Goal: Task Accomplishment & Management: Manage account settings

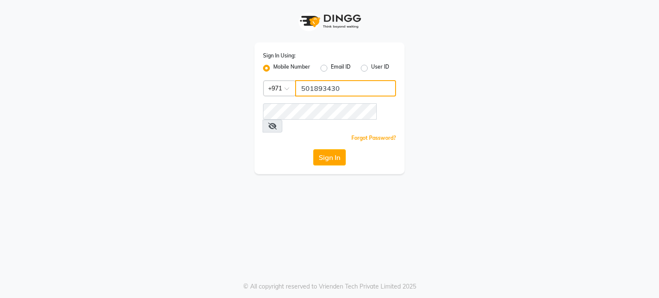
click at [339, 87] on input "501893430" at bounding box center [345, 88] width 101 height 16
type input "561972397"
click at [324, 149] on button "Sign In" at bounding box center [329, 157] width 33 height 16
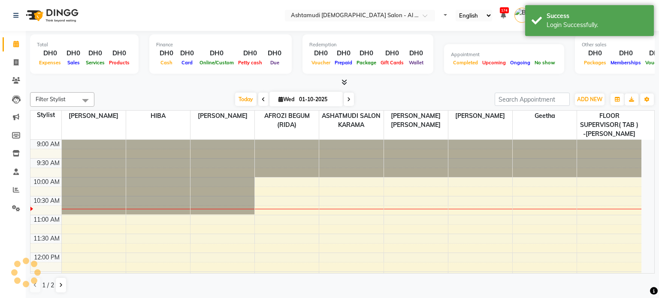
select select "en"
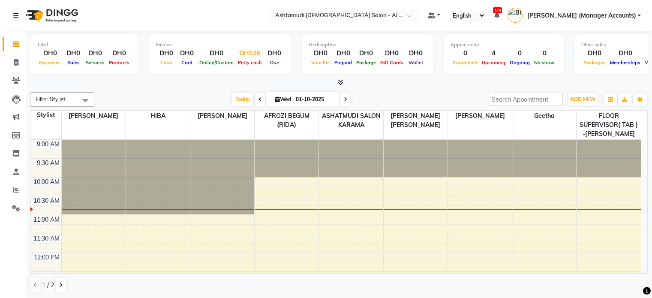
click at [250, 54] on div "DH526" at bounding box center [250, 53] width 28 height 10
select select "5681"
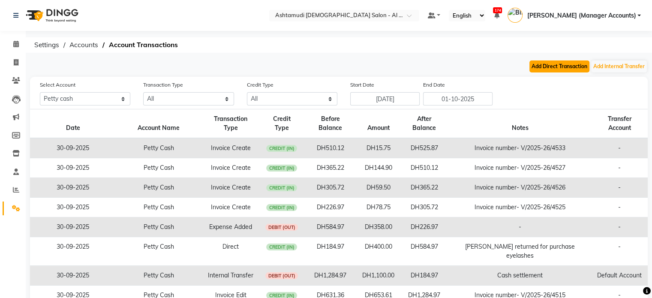
click at [574, 65] on button "Add Direct Transaction" at bounding box center [560, 66] width 60 height 12
select select "direct"
select select "5681"
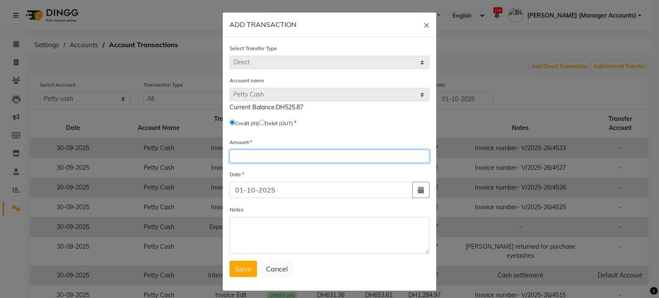
click at [257, 157] on input "number" at bounding box center [329, 156] width 200 height 13
type input "2"
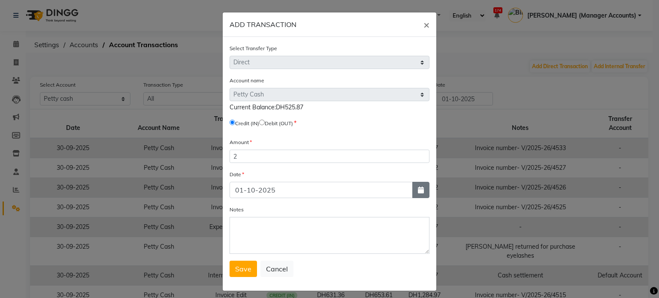
click at [413, 197] on button "button" at bounding box center [420, 190] width 17 height 16
select select "10"
select select "2025"
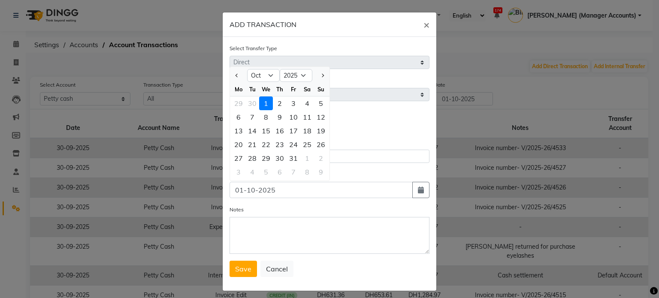
click at [230, 73] on div at bounding box center [238, 76] width 17 height 14
click at [233, 77] on button "Previous month" at bounding box center [236, 76] width 7 height 14
select select "9"
click at [249, 159] on div "30" at bounding box center [252, 158] width 14 height 14
type input "30-09-2025"
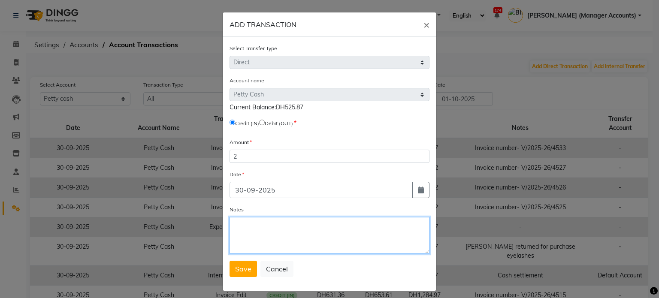
click at [243, 229] on textarea "Notes" at bounding box center [329, 235] width 200 height 37
type textarea "Cash extra"
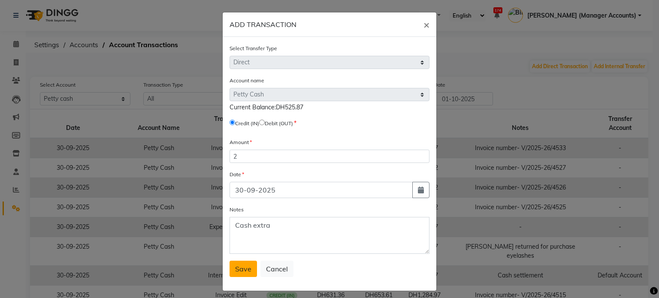
click at [241, 270] on span "Save" at bounding box center [243, 269] width 16 height 9
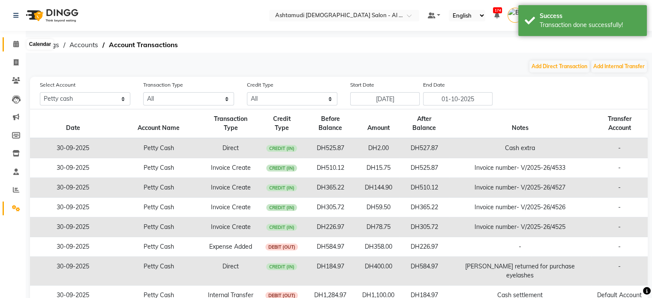
click at [19, 44] on span at bounding box center [16, 44] width 15 height 10
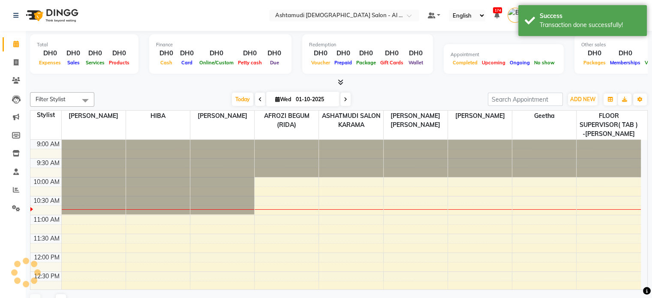
scroll to position [38, 0]
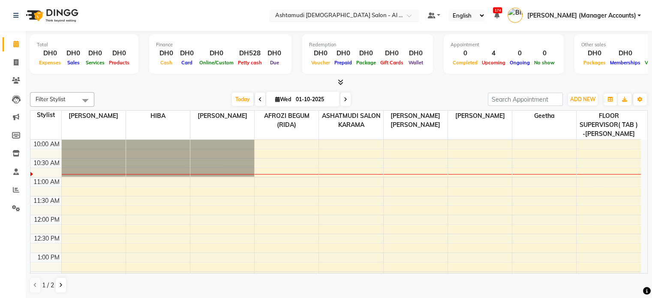
click at [398, 13] on input "text" at bounding box center [336, 16] width 124 height 9
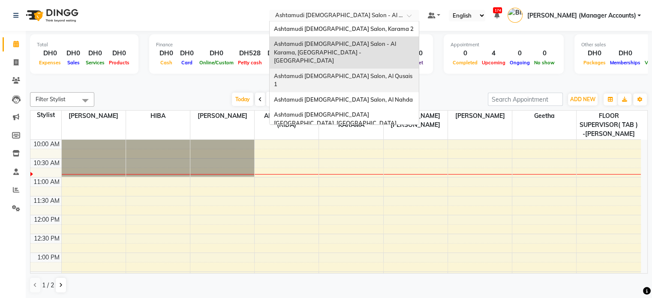
click at [386, 72] on span "Ashtamudi [DEMOGRAPHIC_DATA] Salon, Al Qusais 1" at bounding box center [344, 79] width 140 height 15
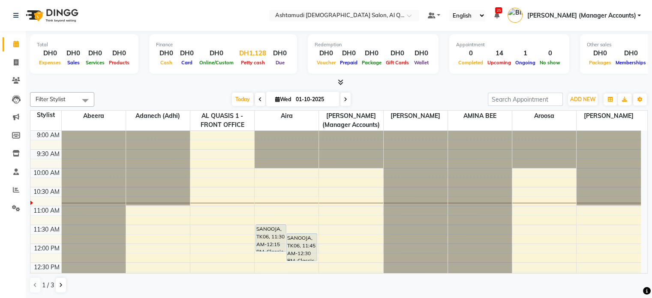
click at [250, 49] on div "DH1,128" at bounding box center [253, 53] width 34 height 10
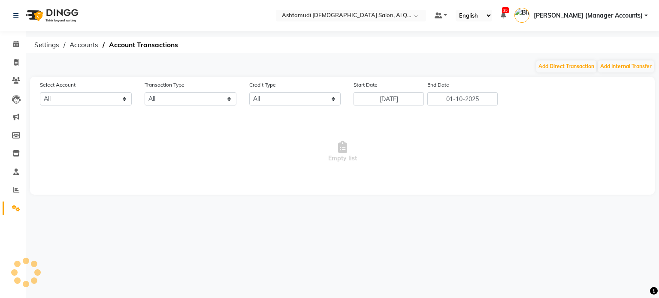
select select "5905"
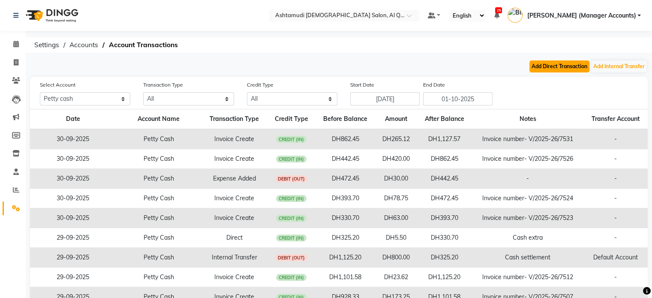
click at [546, 66] on button "Add Direct Transaction" at bounding box center [560, 66] width 60 height 12
select select "direct"
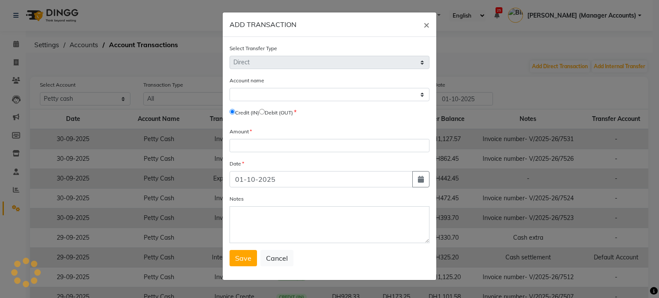
select select "5905"
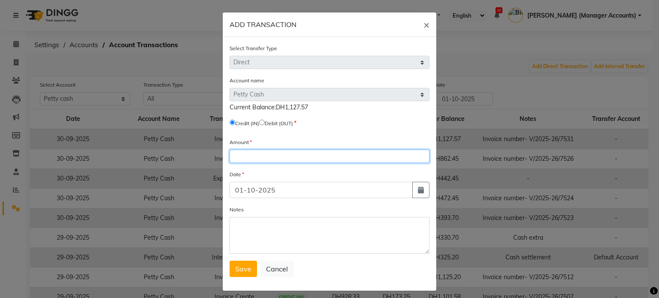
click at [246, 161] on input "number" at bounding box center [329, 156] width 200 height 13
type input "2"
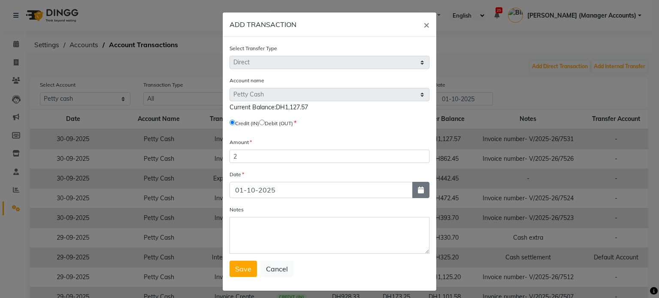
click at [419, 188] on button "button" at bounding box center [420, 190] width 17 height 16
select select "10"
select select "2025"
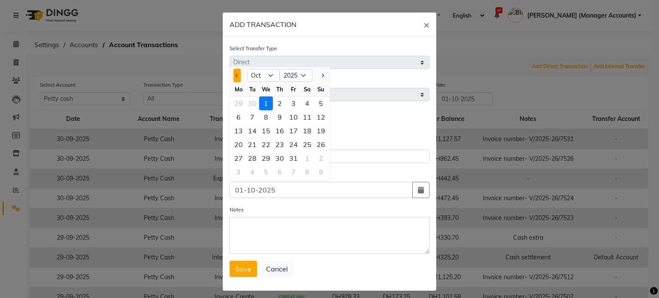
click at [233, 75] on button "Previous month" at bounding box center [236, 76] width 7 height 14
select select "9"
click at [247, 156] on div "30" at bounding box center [252, 158] width 14 height 14
type input "30-09-2025"
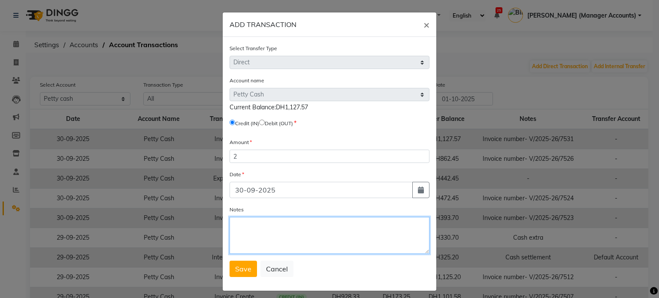
click at [245, 229] on textarea "Notes" at bounding box center [329, 235] width 200 height 37
type textarea "Cash extra"
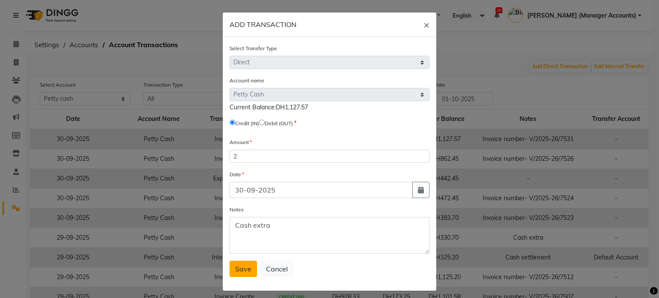
click at [244, 273] on span "Save" at bounding box center [243, 269] width 16 height 9
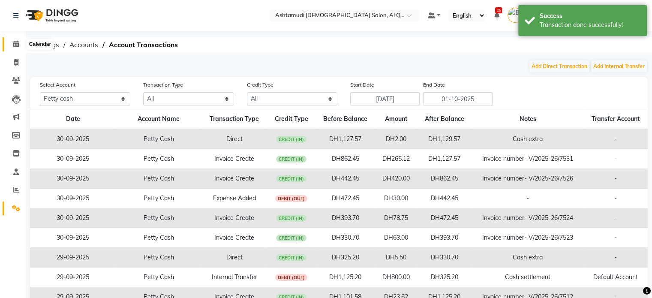
drag, startPoint x: 16, startPoint y: 42, endPoint x: 27, endPoint y: 42, distance: 11.2
click at [16, 42] on icon at bounding box center [16, 44] width 6 height 6
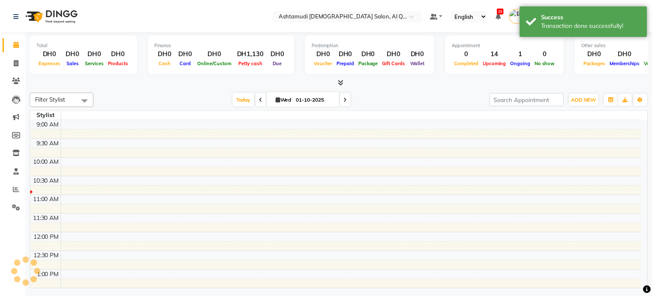
scroll to position [38, 0]
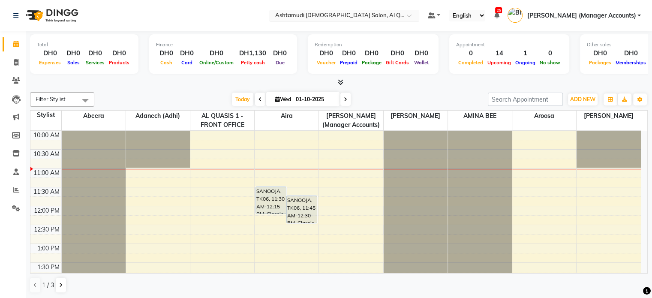
click at [364, 14] on input "text" at bounding box center [336, 16] width 124 height 9
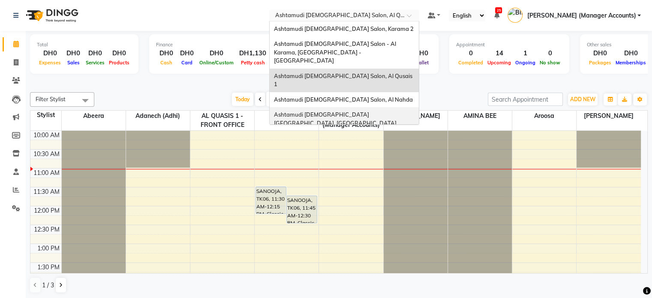
click at [385, 111] on span "Ashtamudi [DEMOGRAPHIC_DATA] [GEOGRAPHIC_DATA], [GEOGRAPHIC_DATA]" at bounding box center [335, 118] width 123 height 15
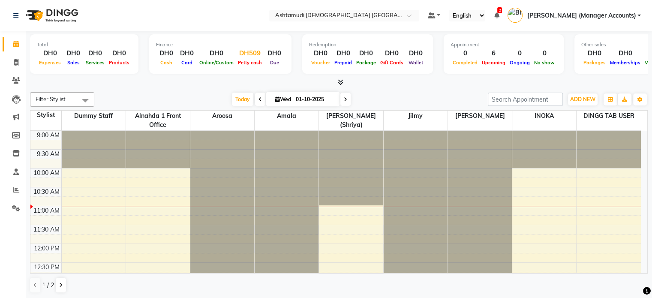
click at [252, 52] on div "DH509" at bounding box center [250, 53] width 28 height 10
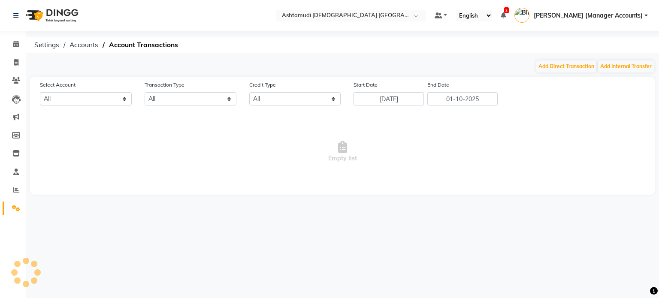
select select "6330"
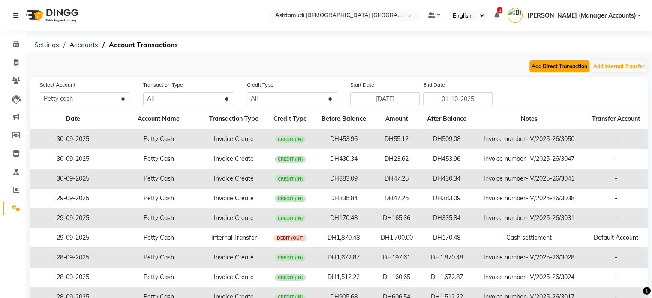
click at [557, 68] on button "Add Direct Transaction" at bounding box center [560, 66] width 60 height 12
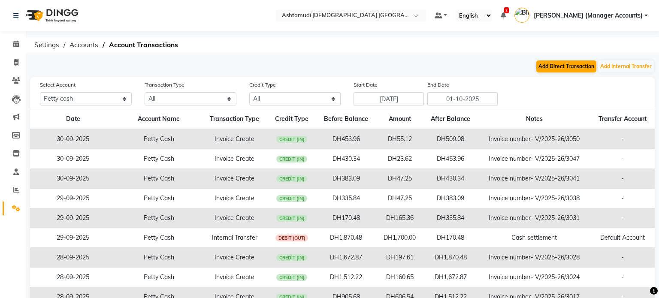
select select "direct"
select select "6330"
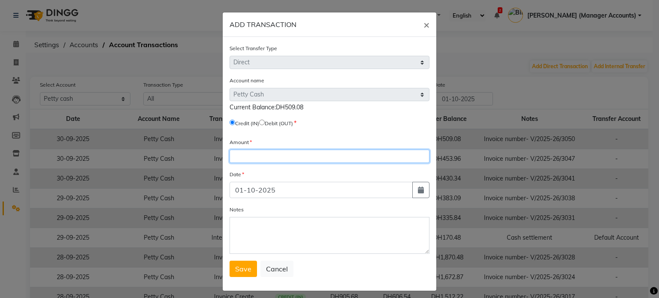
click at [266, 160] on input "number" at bounding box center [329, 156] width 200 height 13
type input "1"
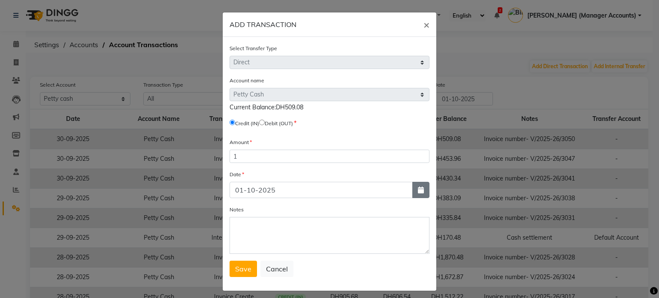
click at [418, 193] on icon "button" at bounding box center [421, 190] width 6 height 7
select select "10"
select select "2025"
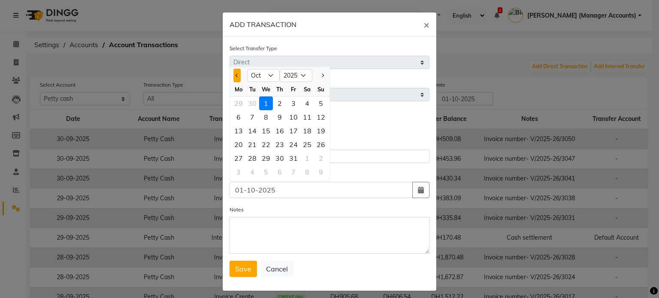
click at [233, 80] on button "Previous month" at bounding box center [236, 76] width 7 height 14
select select "9"
click at [251, 160] on div "30" at bounding box center [252, 158] width 14 height 14
type input "30-09-2025"
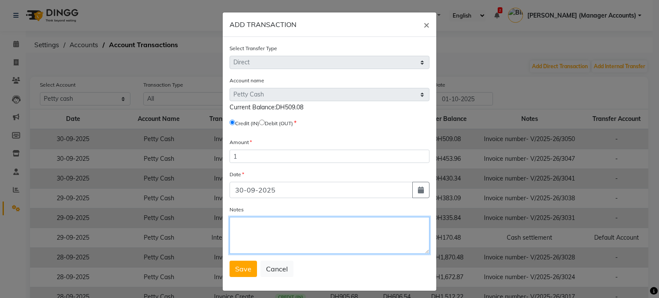
click at [246, 229] on textarea "Notes" at bounding box center [329, 235] width 200 height 37
type textarea "Cash extra"
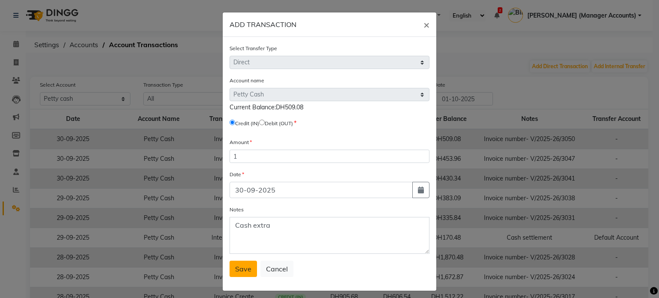
click at [242, 266] on button "Save" at bounding box center [242, 269] width 27 height 16
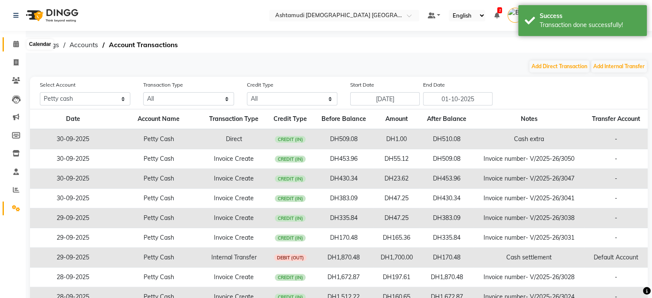
click at [17, 45] on icon at bounding box center [16, 44] width 6 height 6
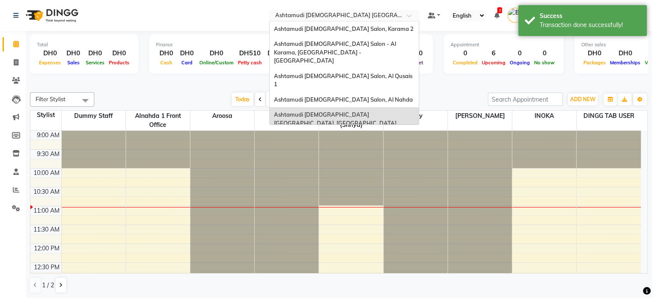
click at [372, 16] on input "text" at bounding box center [336, 16] width 124 height 9
click at [386, 96] on span "Ashtamudi [DEMOGRAPHIC_DATA] Salon, Al Nahda" at bounding box center [343, 99] width 139 height 7
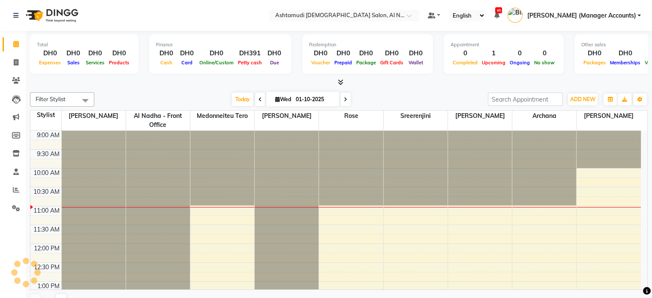
select select "en"
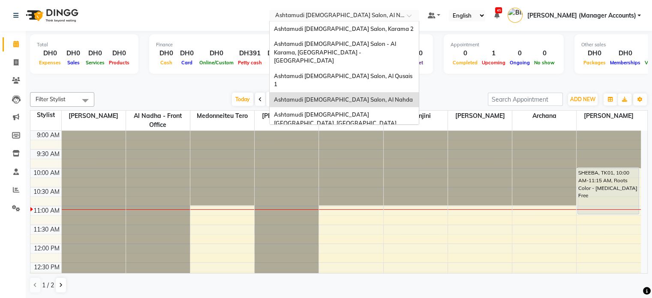
click at [369, 14] on input "text" at bounding box center [336, 16] width 124 height 9
click at [378, 28] on span "Ashtamudi [DEMOGRAPHIC_DATA] Salon, Karama 2" at bounding box center [344, 28] width 140 height 7
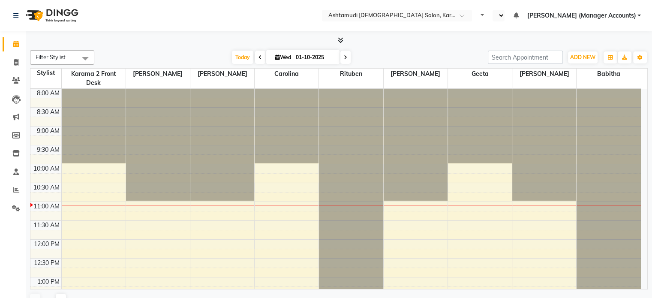
scroll to position [113, 0]
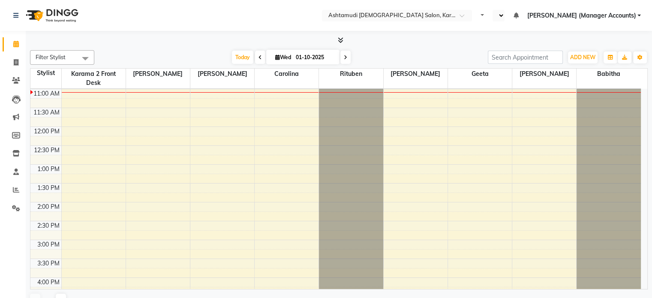
select select "en"
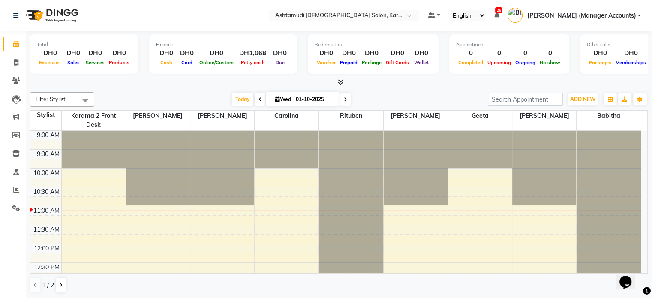
scroll to position [0, 0]
click at [254, 56] on div "DH1,068" at bounding box center [253, 53] width 34 height 10
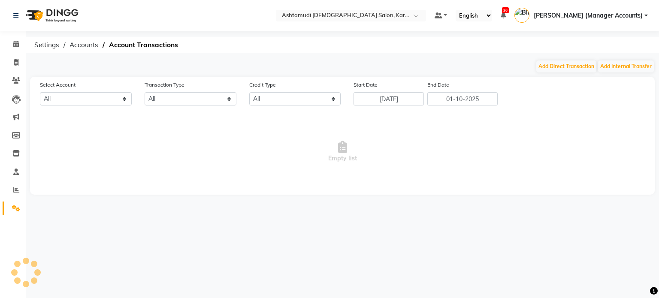
select select "6528"
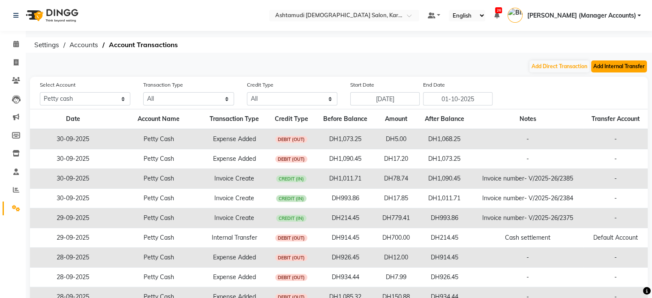
click at [610, 66] on button "Add Internal Transfer" at bounding box center [619, 66] width 56 height 12
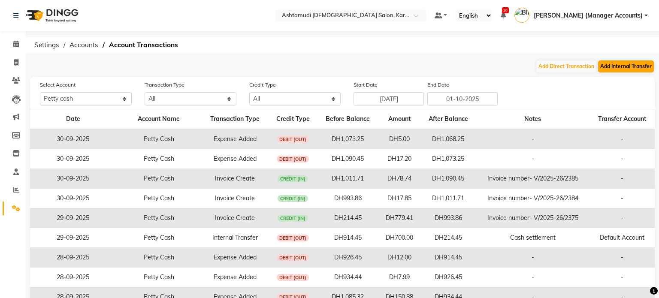
select select "internal transfer"
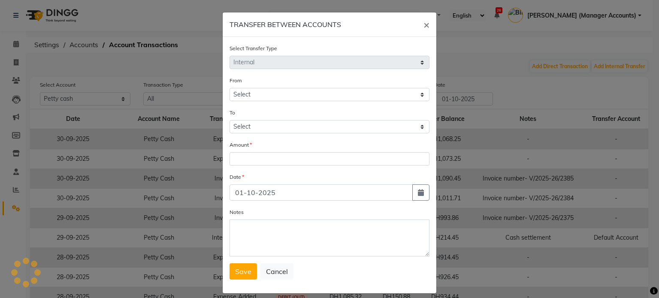
select select "6528"
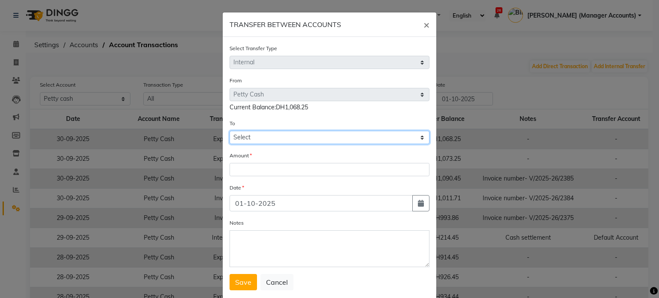
click at [251, 137] on select "Select Petty Cash Default Account" at bounding box center [329, 137] width 200 height 13
select select "6529"
click at [229, 132] on select "Select Petty Cash Default Account" at bounding box center [329, 137] width 200 height 13
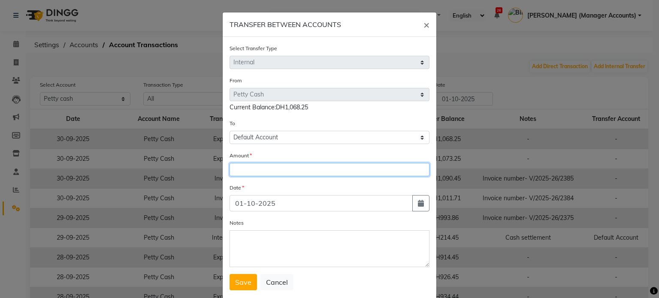
click at [245, 169] on input "number" at bounding box center [329, 169] width 200 height 13
type input "800"
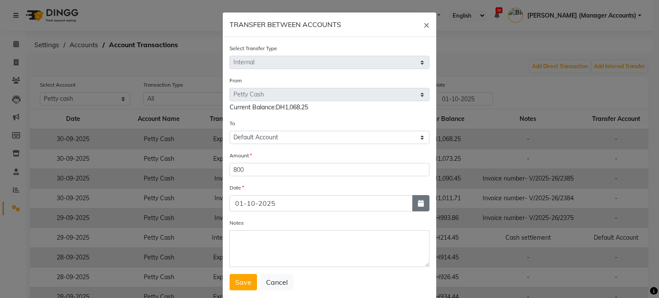
click at [419, 205] on icon "button" at bounding box center [421, 203] width 6 height 7
select select "10"
select select "2025"
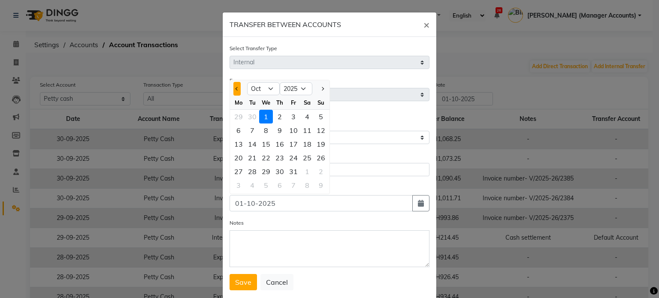
click at [234, 93] on button "Previous month" at bounding box center [236, 89] width 7 height 14
select select "9"
click at [249, 176] on div "30" at bounding box center [252, 172] width 14 height 14
type input "30-09-2025"
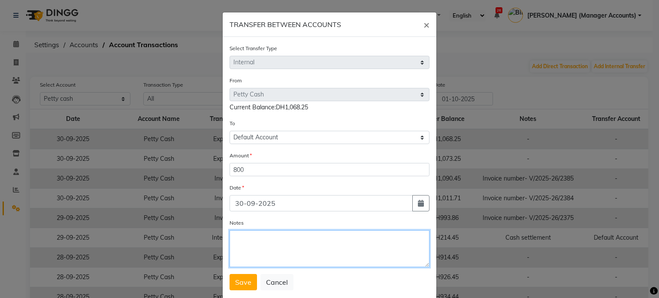
click at [239, 248] on textarea "Notes" at bounding box center [329, 248] width 200 height 37
type textarea "Cash settlement"
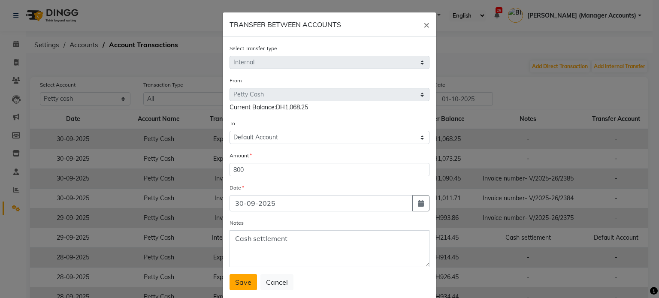
click at [235, 286] on span "Save" at bounding box center [243, 282] width 16 height 9
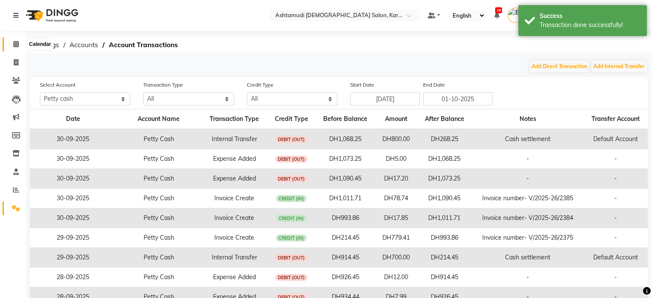
drag, startPoint x: 12, startPoint y: 39, endPoint x: 54, endPoint y: 40, distance: 42.9
click at [12, 39] on span at bounding box center [16, 44] width 15 height 10
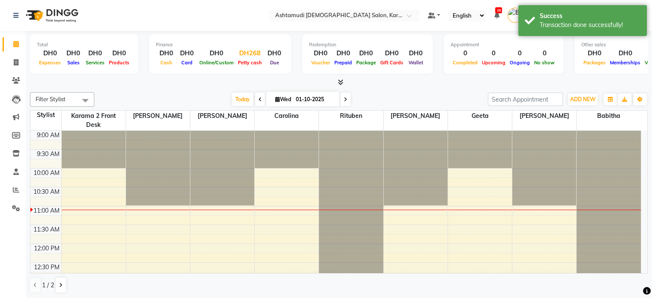
click at [245, 59] on div "Petty cash" at bounding box center [250, 62] width 28 height 9
click at [242, 55] on div "DH268" at bounding box center [250, 53] width 28 height 10
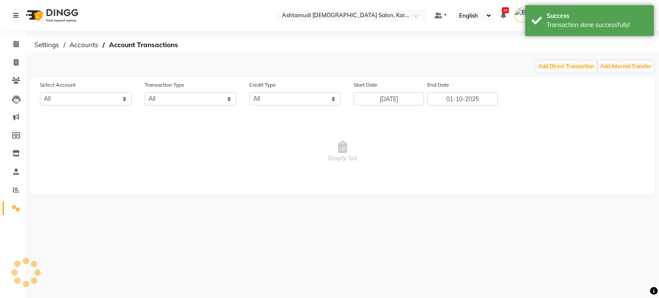
select select "6528"
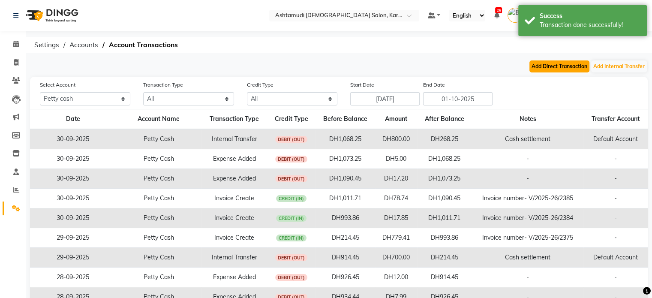
click at [558, 69] on button "Add Direct Transaction" at bounding box center [560, 66] width 60 height 12
select select "direct"
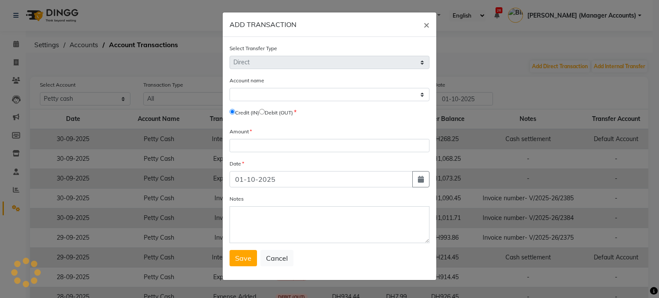
select select "6528"
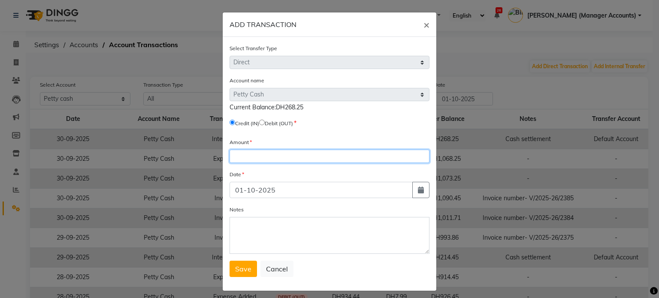
click at [247, 157] on input "number" at bounding box center [329, 156] width 200 height 13
type input "2"
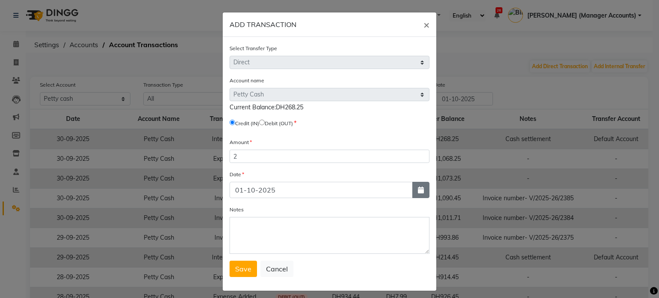
click at [413, 198] on button "button" at bounding box center [420, 190] width 17 height 16
select select "10"
select select "2025"
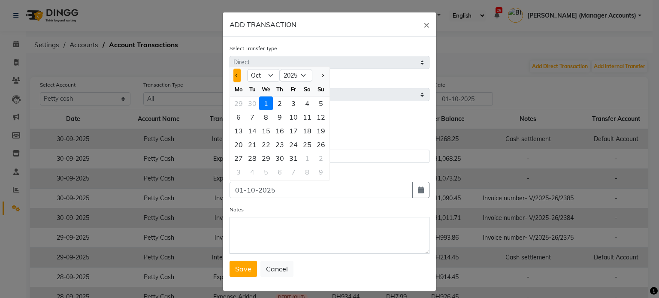
click at [235, 77] on span "Previous month" at bounding box center [236, 75] width 3 height 3
select select "9"
click at [247, 161] on div "30" at bounding box center [252, 158] width 14 height 14
type input "30-09-2025"
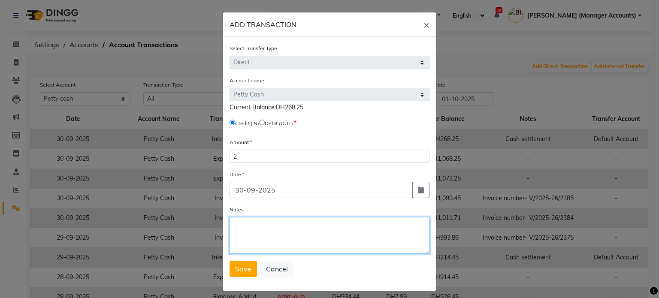
click at [247, 234] on textarea "Notes" at bounding box center [329, 235] width 200 height 37
type textarea "Cash extra"
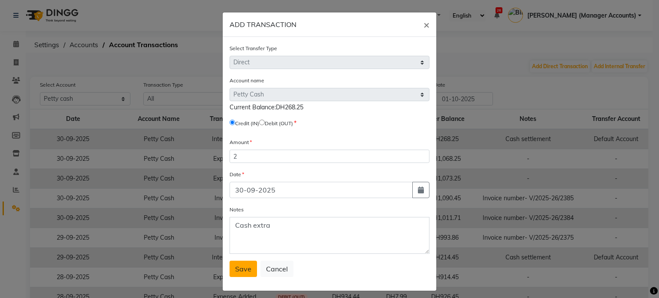
click at [240, 271] on span "Save" at bounding box center [243, 269] width 16 height 9
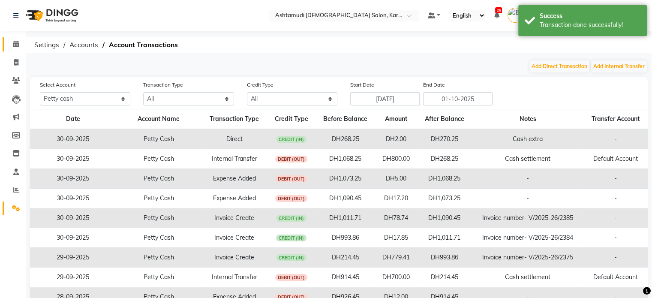
click at [19, 37] on link "Calendar" at bounding box center [13, 44] width 21 height 14
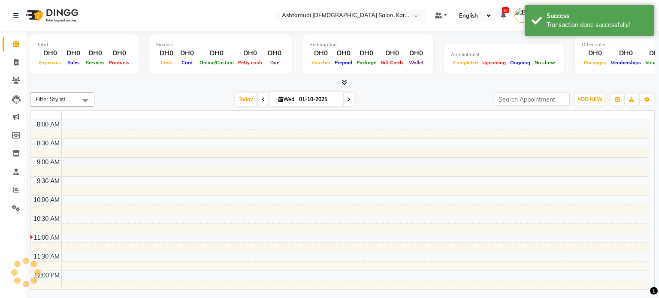
click at [19, 37] on link "Calendar" at bounding box center [13, 44] width 21 height 14
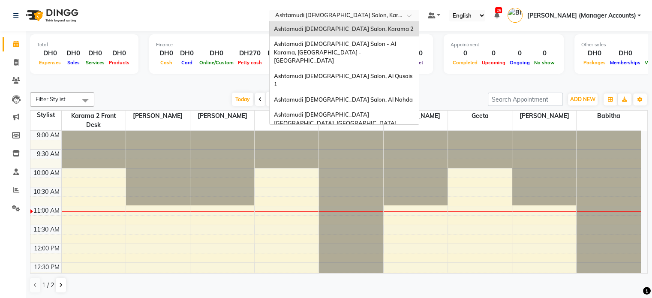
click at [388, 15] on input "text" at bounding box center [336, 16] width 124 height 9
click at [391, 135] on span "Ashtamudi [DEMOGRAPHIC_DATA] Salon (Classic Touch ) – Al Warqa, Al Warqa" at bounding box center [340, 142] width 133 height 15
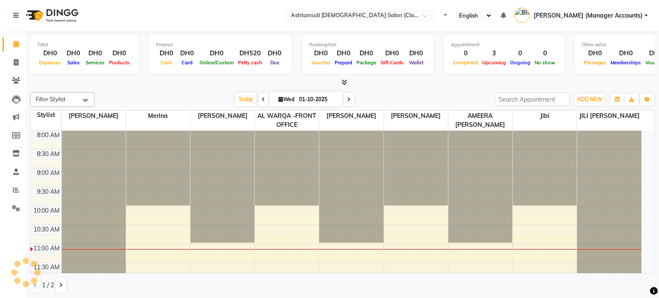
select select "en"
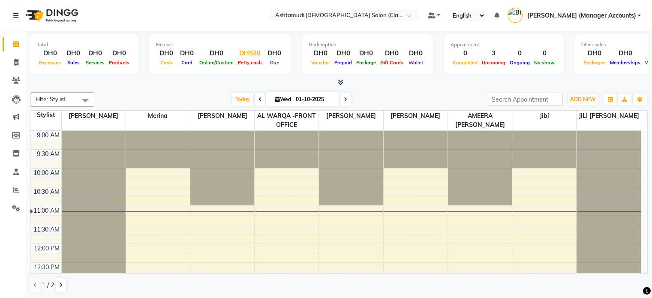
click at [249, 61] on span "Petty cash" at bounding box center [250, 63] width 28 height 6
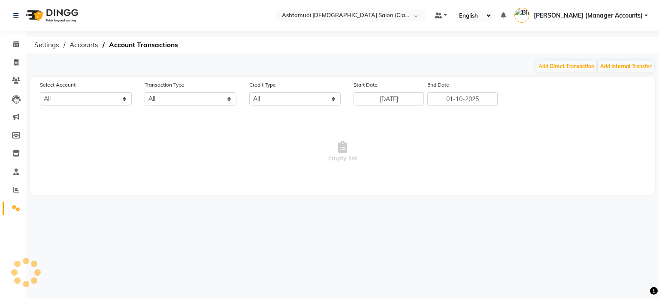
select select "7329"
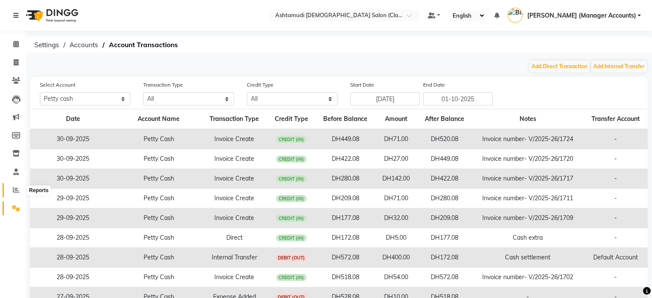
click at [17, 190] on icon at bounding box center [16, 190] width 6 height 6
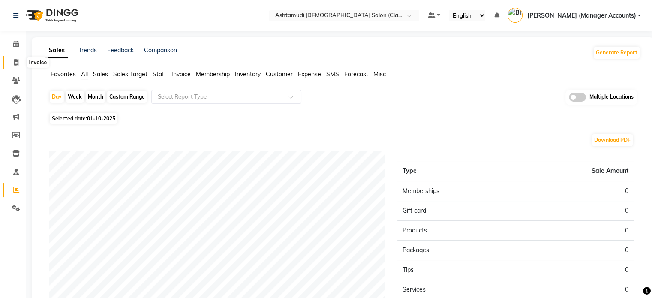
click at [11, 64] on span at bounding box center [16, 63] width 15 height 10
select select "service"
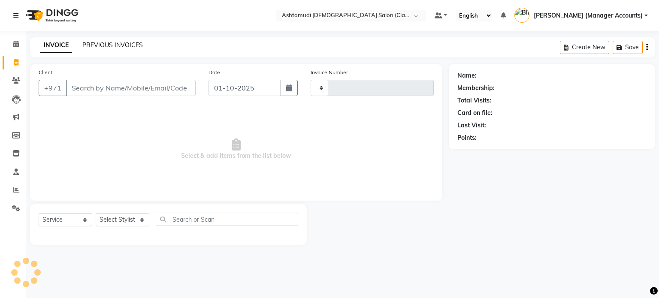
type input "1729"
select select "8201"
click at [98, 44] on link "PREVIOUS INVOICES" at bounding box center [112, 45] width 60 height 8
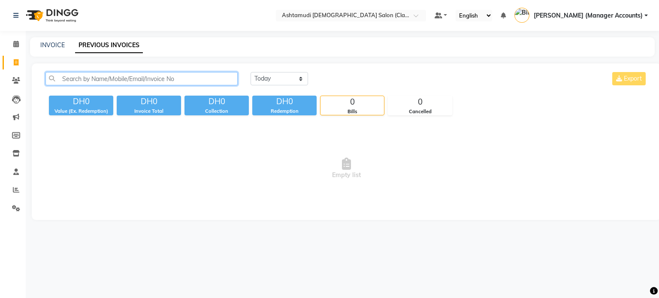
click at [94, 82] on input "text" at bounding box center [141, 78] width 192 height 13
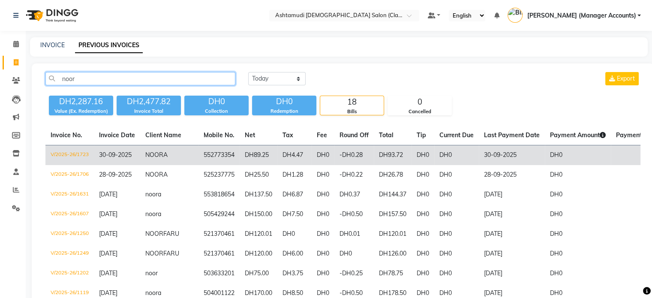
type input "noor"
click at [385, 151] on td "DH93.72" at bounding box center [393, 155] width 38 height 20
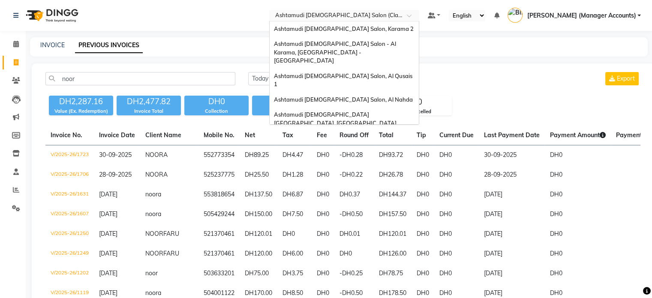
click at [388, 13] on input "text" at bounding box center [336, 16] width 124 height 9
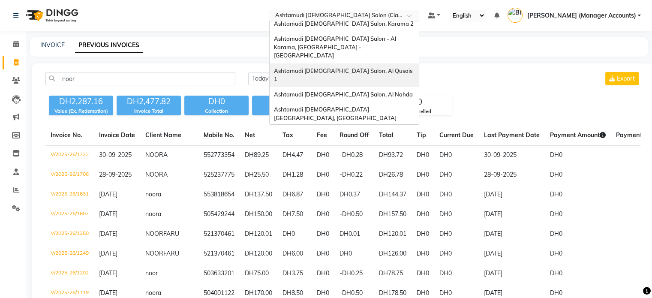
click at [391, 67] on span "Ashtamudi [DEMOGRAPHIC_DATA] Salon, Al Qusais 1" at bounding box center [344, 74] width 140 height 15
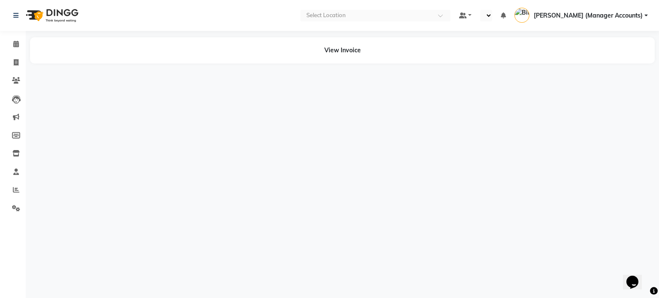
select select "en"
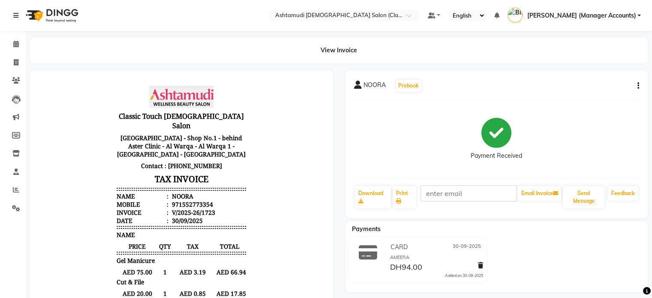
click at [636, 85] on button "button" at bounding box center [636, 85] width 5 height 9
click at [600, 98] on div "Edit Invoice" at bounding box center [595, 96] width 59 height 11
select select "service"
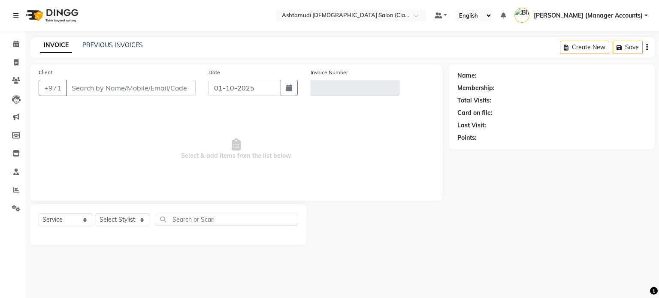
type input "552773354"
type input "V/2025-26/1723"
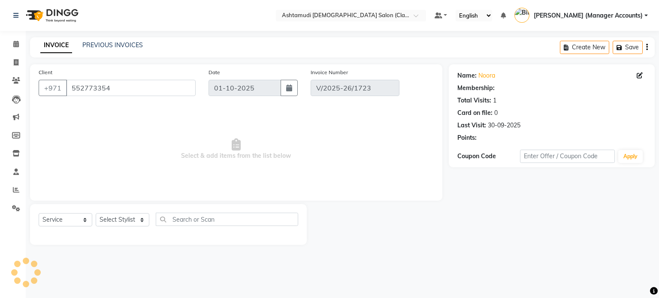
type input "30-09-2025"
select select "select"
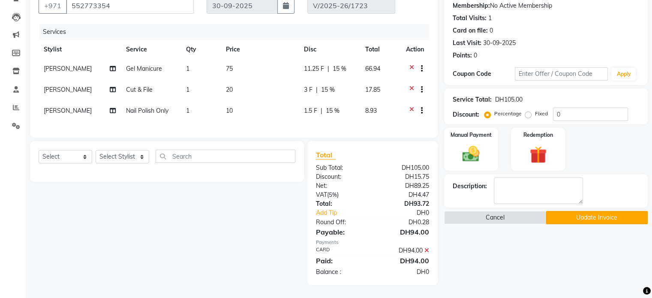
scroll to position [89, 0]
click at [426, 250] on icon at bounding box center [427, 250] width 5 height 6
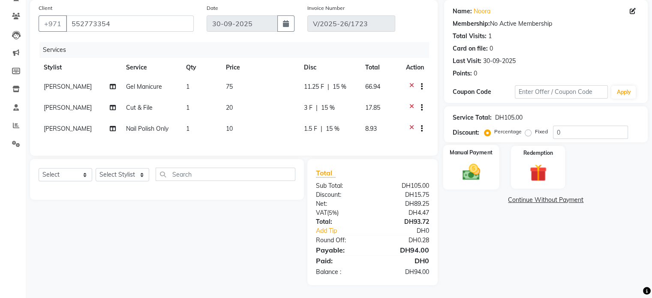
click at [467, 165] on img at bounding box center [471, 172] width 29 height 21
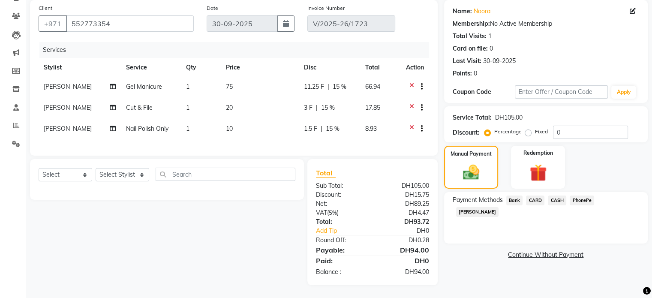
click at [556, 196] on span "CASH" at bounding box center [557, 201] width 18 height 10
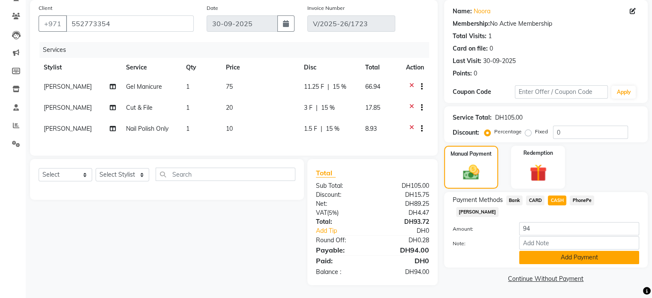
click at [587, 251] on button "Add Payment" at bounding box center [579, 257] width 120 height 13
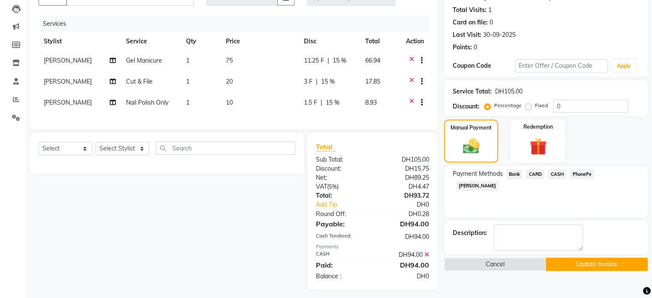
scroll to position [101, 0]
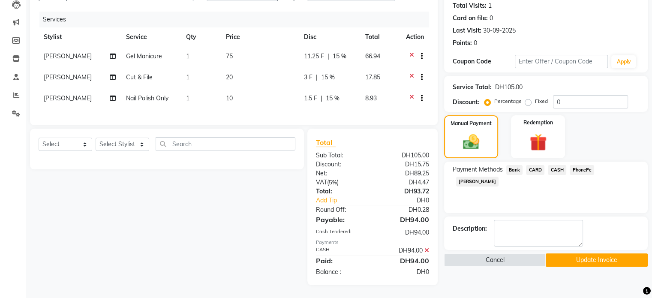
click at [602, 254] on button "Update Invoice" at bounding box center [597, 259] width 102 height 13
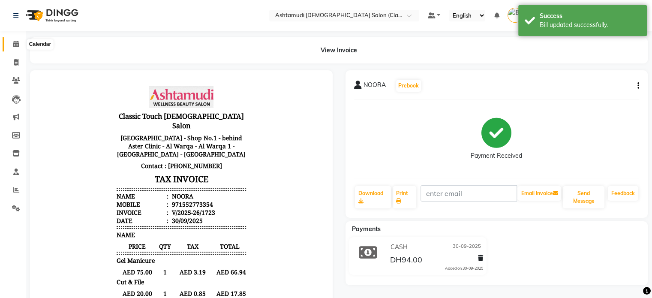
drag, startPoint x: 17, startPoint y: 41, endPoint x: 35, endPoint y: 42, distance: 18.1
click at [17, 41] on icon at bounding box center [16, 44] width 6 height 6
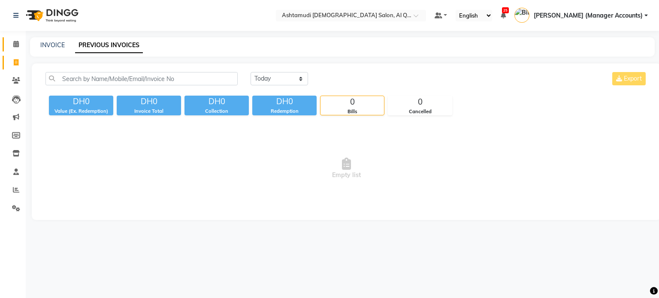
click at [19, 43] on span at bounding box center [16, 44] width 15 height 10
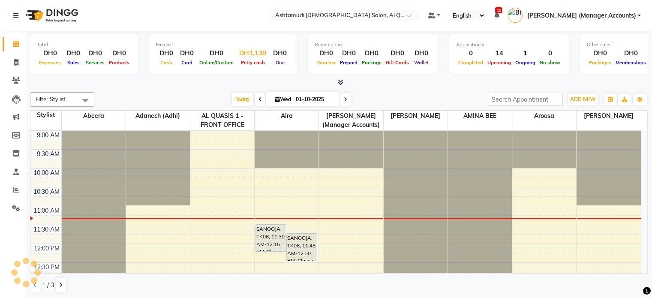
click at [254, 61] on span "Petty cash" at bounding box center [253, 63] width 28 height 6
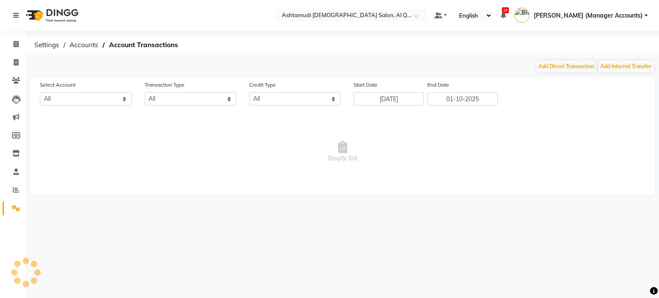
select select "5905"
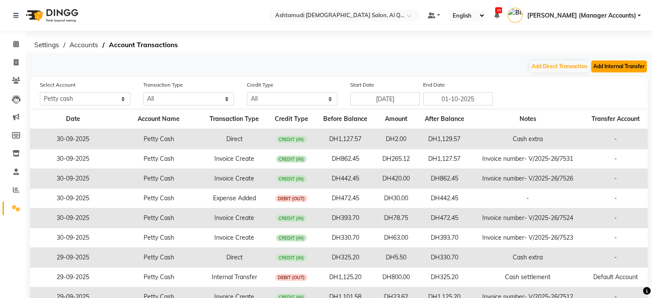
click at [626, 66] on button "Add Internal Transfer" at bounding box center [619, 66] width 56 height 12
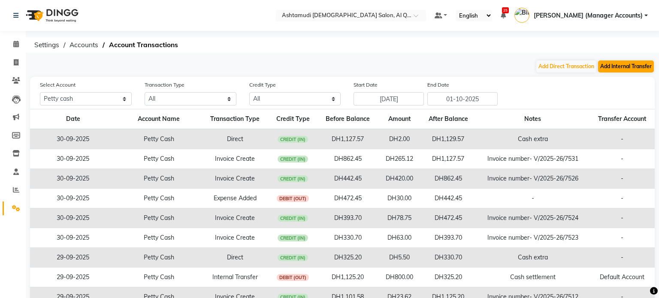
select select "internal transfer"
select select "5905"
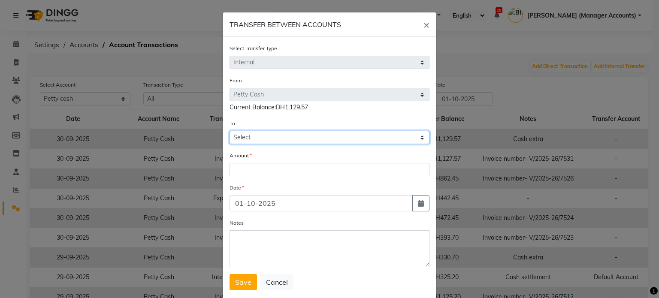
click at [257, 144] on select "Select [PERSON_NAME] Cash Bank Account [PERSON_NAME] Default Account" at bounding box center [329, 137] width 200 height 13
select select "7826"
click at [229, 132] on select "Select [PERSON_NAME] Cash Bank Account [PERSON_NAME] Default Account" at bounding box center [329, 137] width 200 height 13
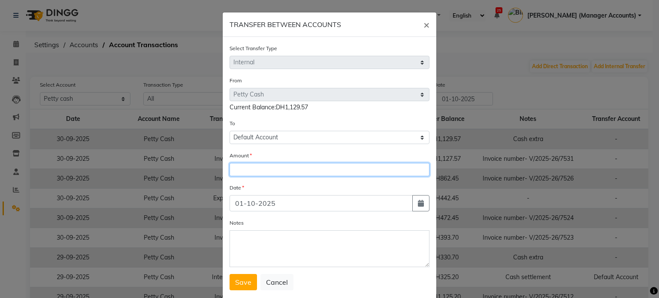
click at [245, 168] on input "number" at bounding box center [329, 169] width 200 height 13
type input "900"
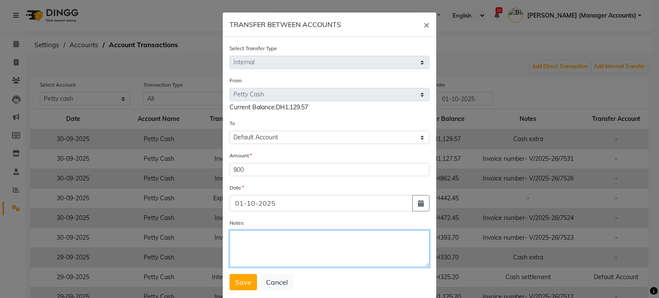
click at [249, 249] on textarea "Notes" at bounding box center [329, 248] width 200 height 37
type textarea "c"
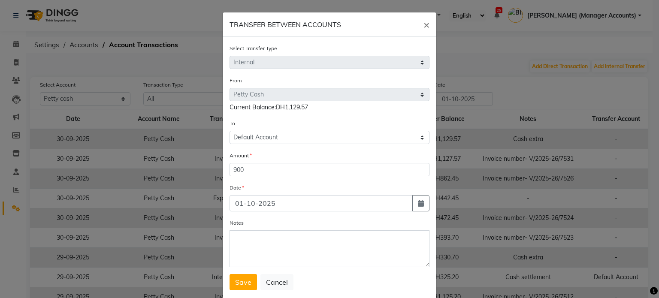
click at [210, 234] on ngb-modal-window "TRANSFER BETWEEN ACCOUNTS × Select Transfer Type Select Direct Internal From Se…" at bounding box center [329, 149] width 659 height 298
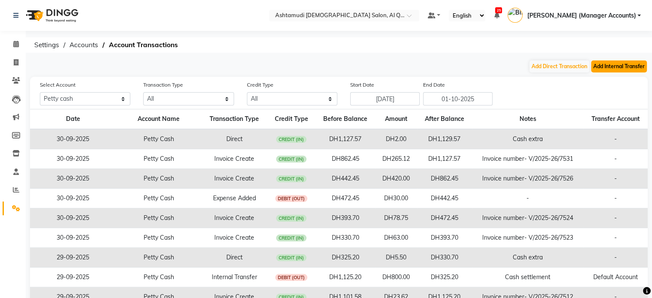
click at [600, 64] on button "Add Internal Transfer" at bounding box center [619, 66] width 56 height 12
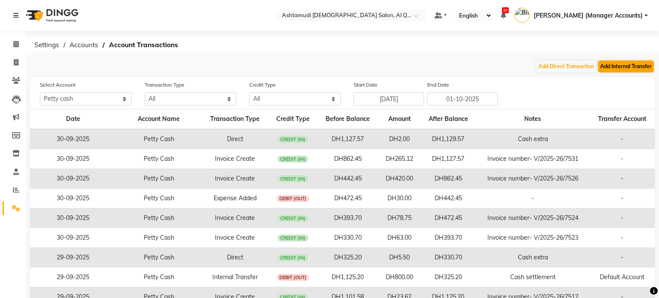
select select "internal transfer"
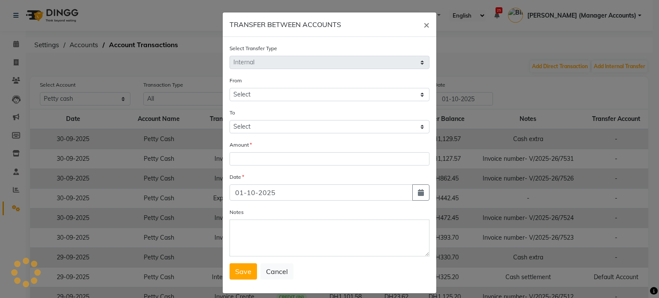
select select "5905"
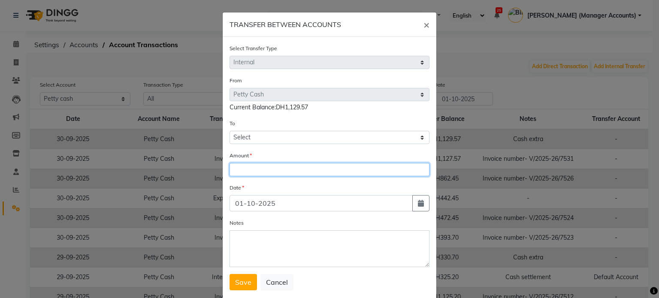
click at [250, 172] on input "number" at bounding box center [329, 169] width 200 height 13
type input "900"
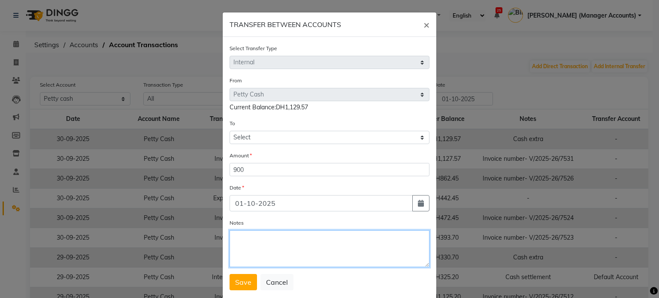
click at [240, 244] on textarea "Notes" at bounding box center [329, 248] width 200 height 37
type textarea "Cash settlement"
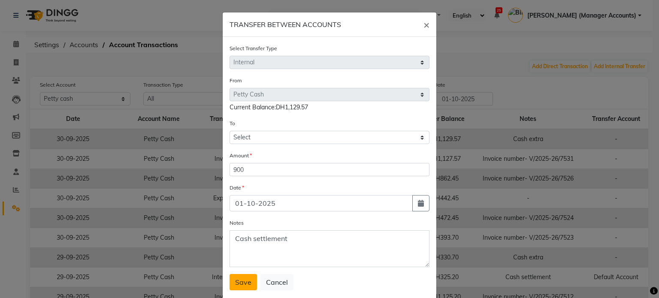
click at [234, 277] on button "Save" at bounding box center [242, 282] width 27 height 16
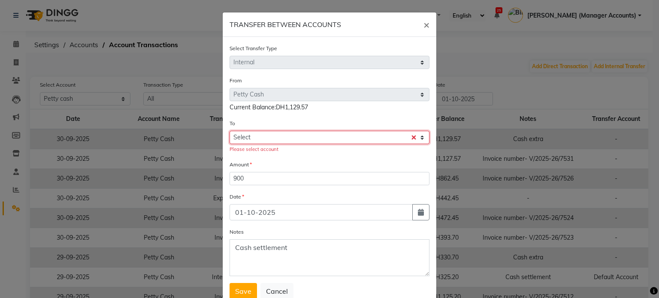
click at [238, 137] on select "Select Petty Cash Bank Account Sir Maam Default Account" at bounding box center [329, 137] width 200 height 13
select select "7826"
click at [229, 132] on select "Select Petty Cash Bank Account Sir Maam Default Account" at bounding box center [329, 137] width 200 height 13
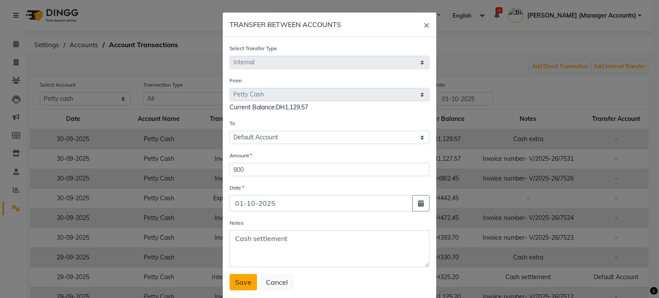
click at [235, 286] on span "Save" at bounding box center [243, 282] width 16 height 9
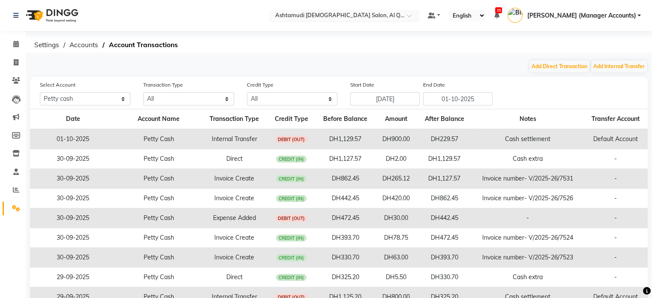
click at [361, 15] on input "text" at bounding box center [336, 16] width 124 height 9
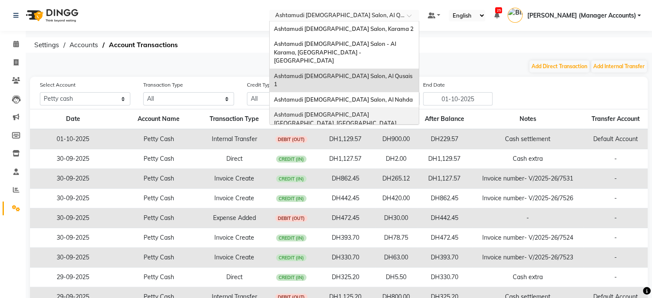
click at [385, 111] on span "Ashtamudi [DEMOGRAPHIC_DATA] [GEOGRAPHIC_DATA], [GEOGRAPHIC_DATA]" at bounding box center [335, 118] width 123 height 15
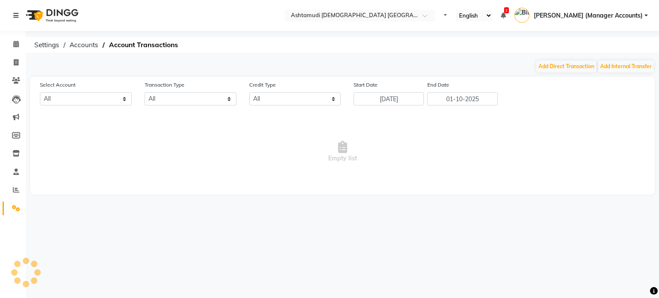
select select "en"
select select "6330"
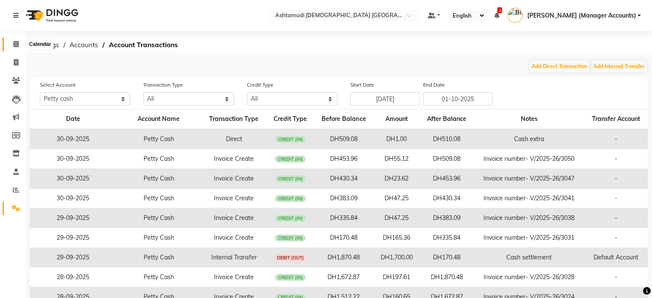
click at [15, 42] on icon at bounding box center [16, 44] width 6 height 6
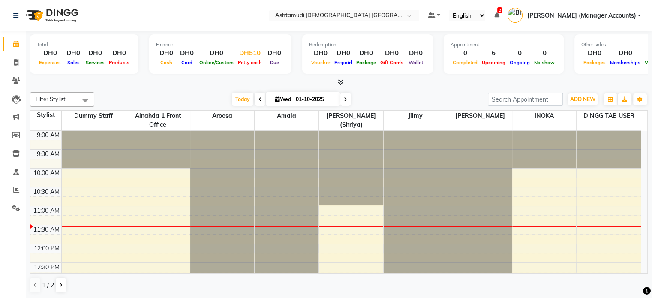
click at [246, 55] on div "DH510" at bounding box center [250, 53] width 28 height 10
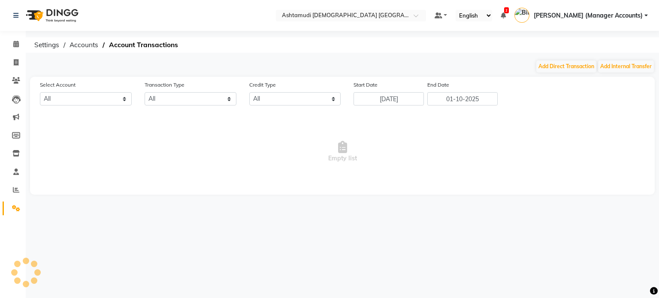
select select "6330"
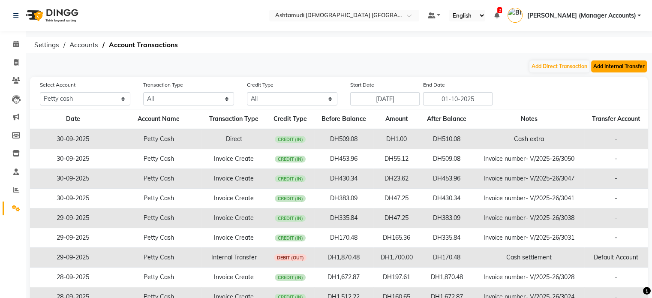
click at [591, 67] on button "Add Internal Transfer" at bounding box center [619, 66] width 56 height 12
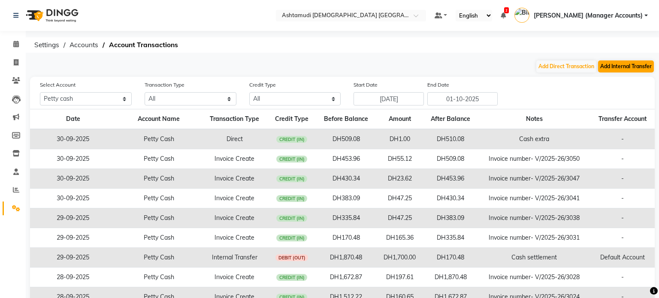
select select "internal transfer"
select select "6330"
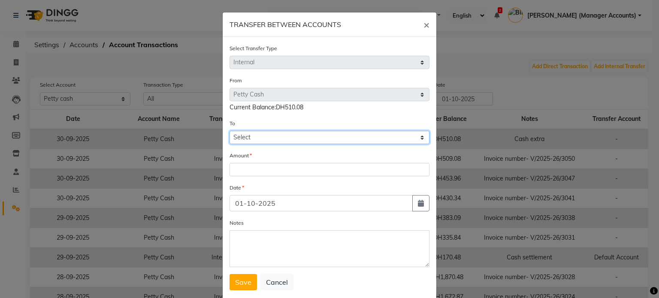
click at [256, 136] on select "Select Petty Cash Bank Account Default Account" at bounding box center [329, 137] width 200 height 13
select select "6401"
click at [229, 132] on select "Select Petty Cash Bank Account Default Account" at bounding box center [329, 137] width 200 height 13
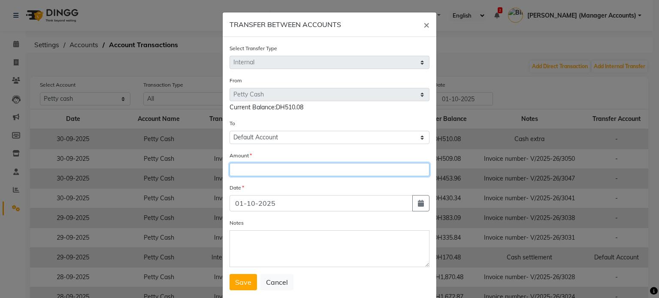
click at [239, 168] on input "number" at bounding box center [329, 169] width 200 height 13
type input "300"
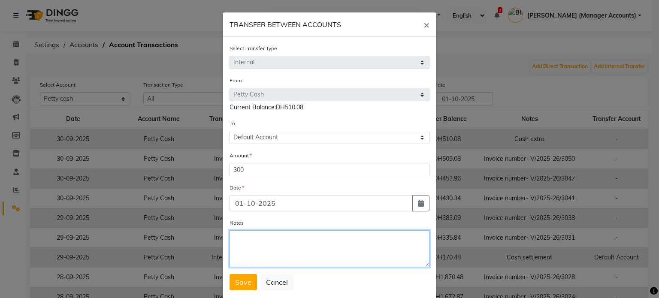
click at [274, 252] on textarea "Notes" at bounding box center [329, 248] width 200 height 37
type textarea "Cash settlement"
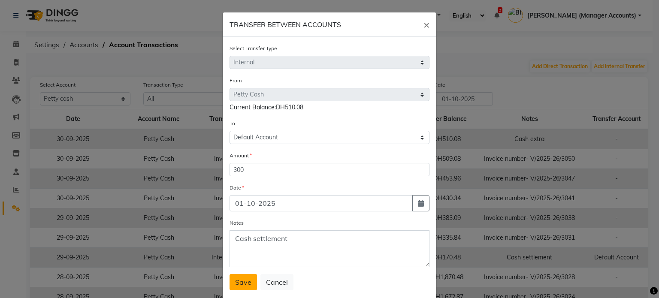
click at [237, 290] on button "Save" at bounding box center [242, 282] width 27 height 16
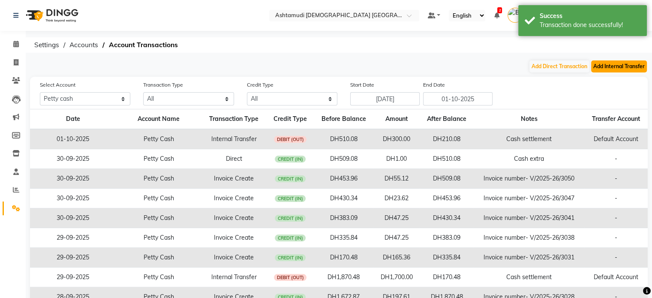
click at [616, 63] on button "Add Internal Transfer" at bounding box center [619, 66] width 56 height 12
select select "internal transfer"
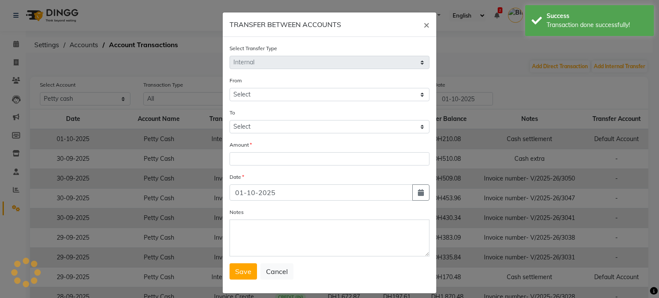
select select "6330"
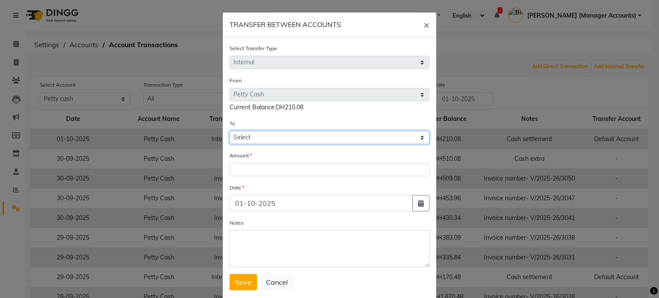
click at [261, 138] on select "Select Petty Cash Bank Account Default Account" at bounding box center [329, 137] width 200 height 13
select select "6401"
click at [229, 132] on select "Select Petty Cash Bank Account Default Account" at bounding box center [329, 137] width 200 height 13
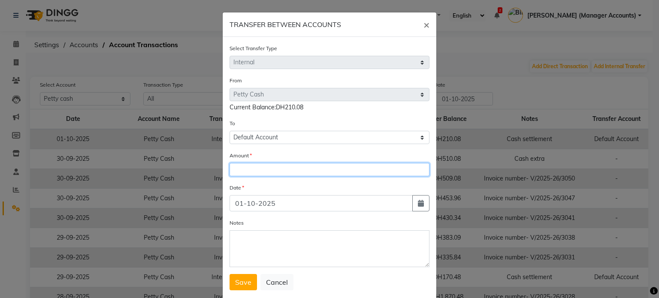
drag, startPoint x: 249, startPoint y: 168, endPoint x: 240, endPoint y: 168, distance: 8.6
click at [248, 168] on input "number" at bounding box center [329, 169] width 200 height 13
type input "100"
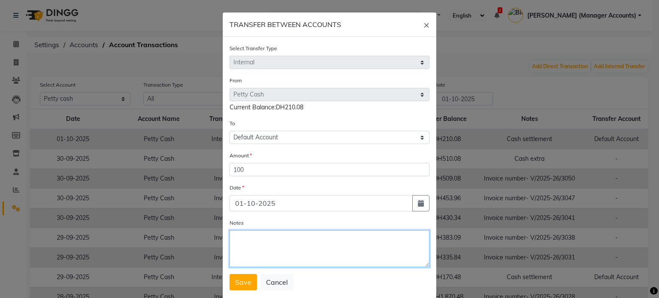
click at [287, 256] on textarea "Notes" at bounding box center [329, 248] width 200 height 37
type textarea "Cash settlement"
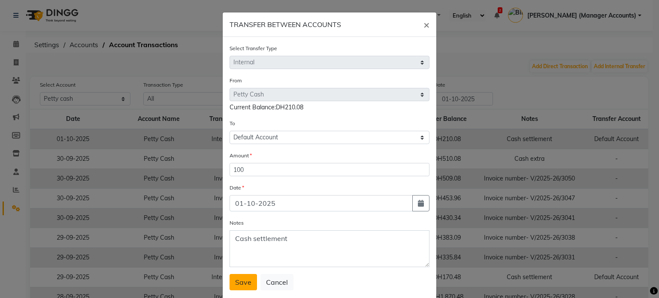
click at [239, 284] on span "Save" at bounding box center [243, 282] width 16 height 9
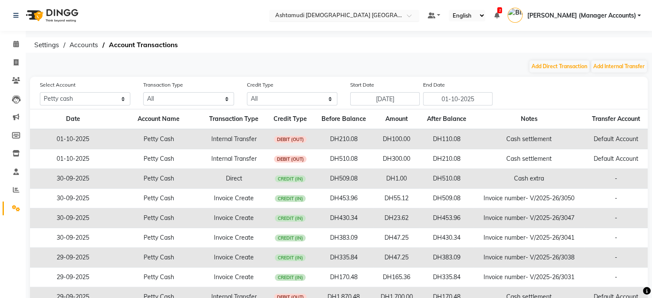
click at [358, 11] on div "Select Location × Ashtamudi Ladies Salon Sahara Center, Dubai" at bounding box center [344, 16] width 150 height 12
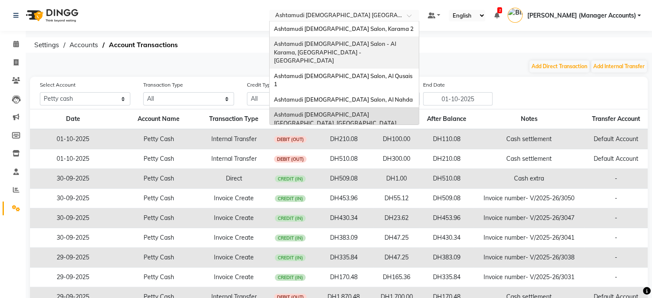
click at [385, 45] on span "Ashtamudi Ladies Salon - Al Karama, Burjuman -Dubai" at bounding box center [335, 52] width 123 height 24
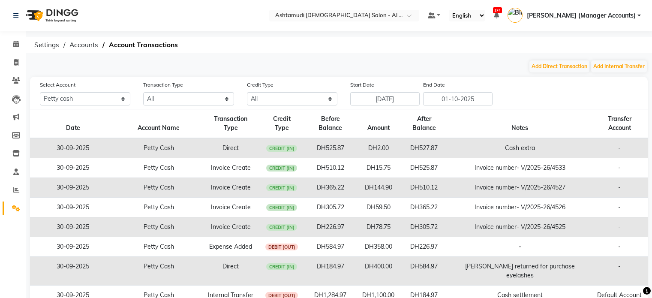
select select "5681"
click at [15, 44] on icon at bounding box center [16, 44] width 6 height 6
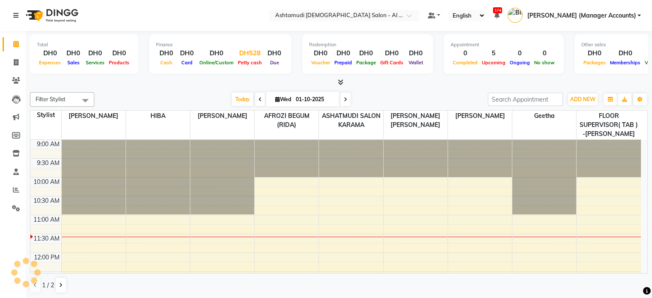
click at [243, 56] on div "DH528" at bounding box center [250, 53] width 28 height 10
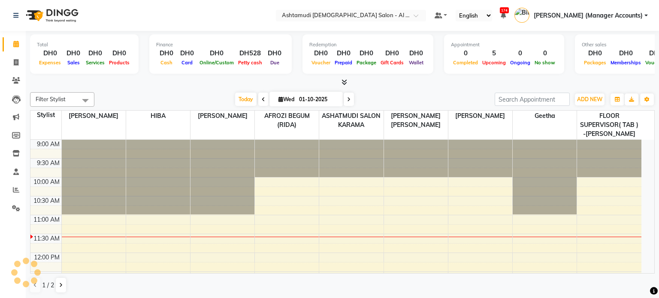
select select "5681"
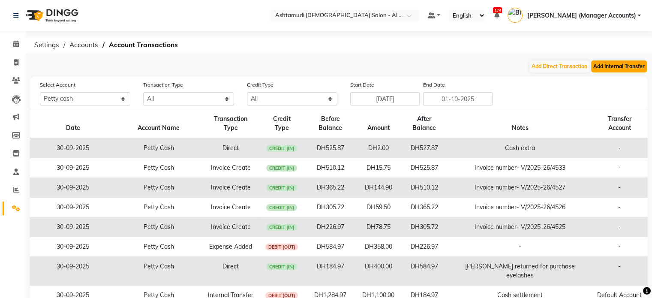
click at [613, 60] on button "Add Internal Transfer" at bounding box center [619, 66] width 56 height 12
select select "internal transfer"
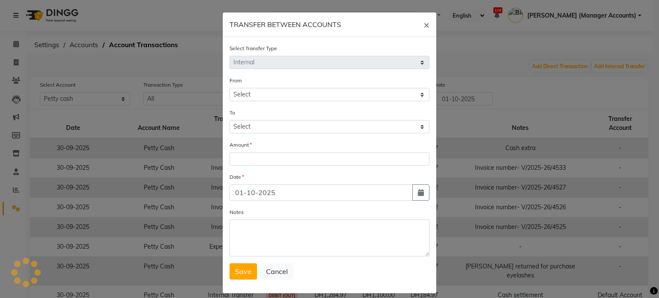
select select "5681"
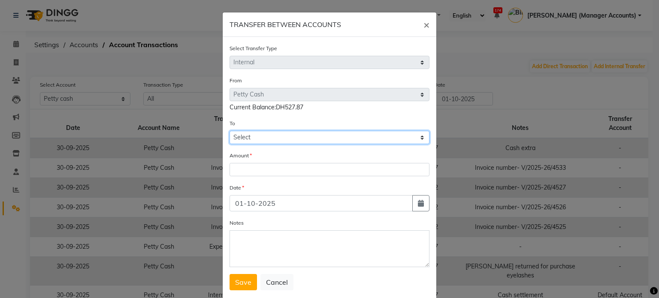
click at [250, 136] on select "Select [PERSON_NAME] Cash Default Account [PERSON_NAME]" at bounding box center [329, 137] width 200 height 13
select select "5682"
click at [229, 132] on select "Select [PERSON_NAME] Cash Default Account [PERSON_NAME]" at bounding box center [329, 137] width 200 height 13
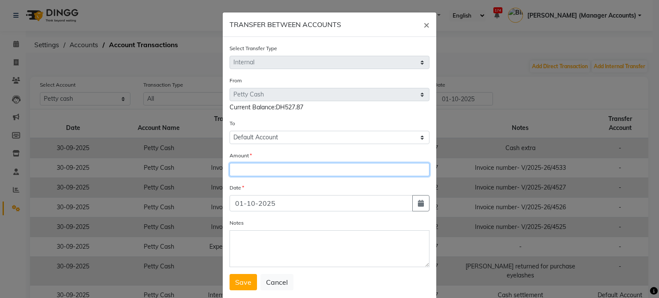
click at [244, 166] on input "number" at bounding box center [329, 169] width 200 height 13
type input "300"
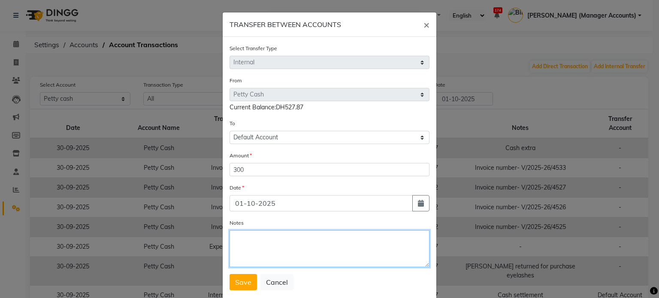
click at [264, 253] on textarea "Notes" at bounding box center [329, 248] width 200 height 37
type textarea "CAsh settlement"
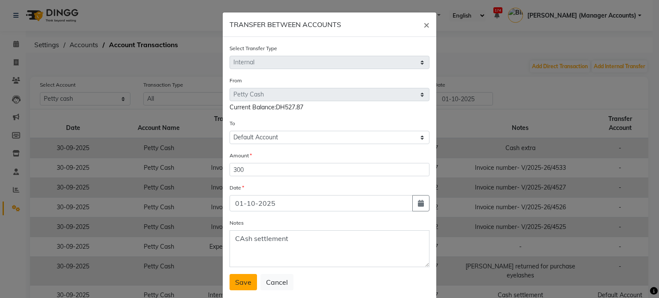
click at [245, 284] on span "Save" at bounding box center [243, 282] width 16 height 9
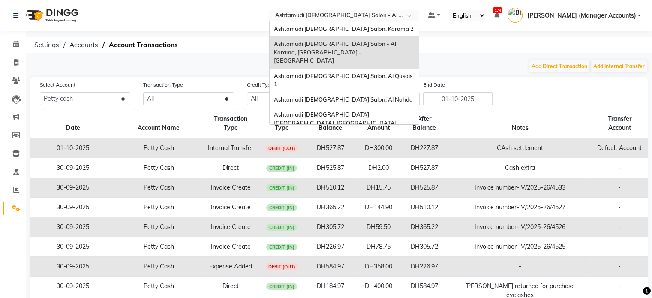
click at [397, 15] on input "text" at bounding box center [336, 16] width 124 height 9
click at [376, 135] on span "Ashtamudi [DEMOGRAPHIC_DATA] Salon (Classic Touch ) – Al Warqa, Al Warqa" at bounding box center [340, 142] width 133 height 15
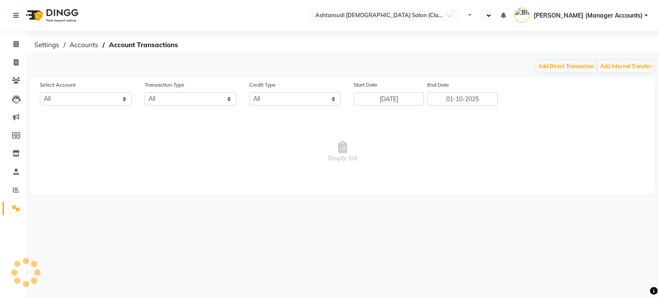
select select "en"
select select "7329"
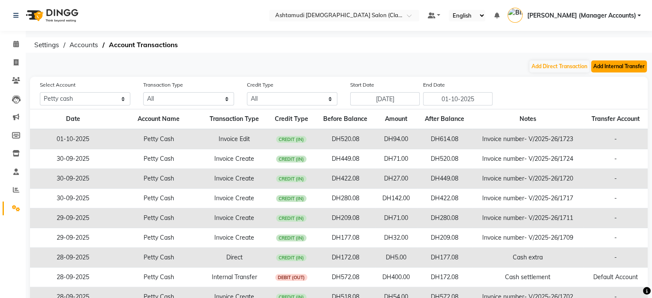
click at [600, 68] on button "Add Internal Transfer" at bounding box center [619, 66] width 56 height 12
select select "internal transfer"
select select "7329"
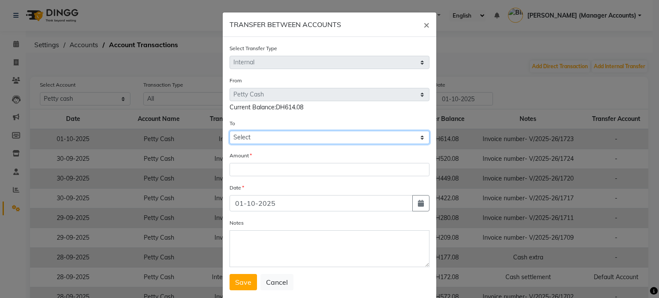
click at [255, 136] on select "Select Petty Cash Default Account" at bounding box center [329, 137] width 200 height 13
select select "7330"
click at [229, 132] on select "Select Petty Cash Default Account" at bounding box center [329, 137] width 200 height 13
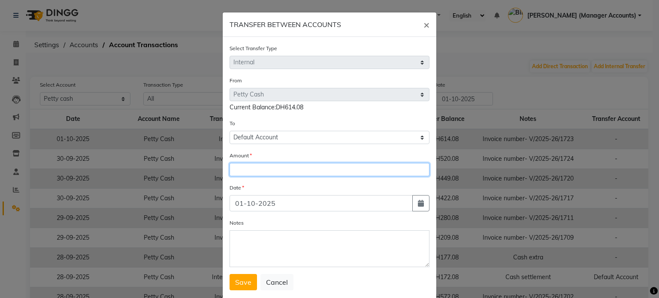
click at [246, 169] on input "number" at bounding box center [329, 169] width 200 height 13
type input "500"
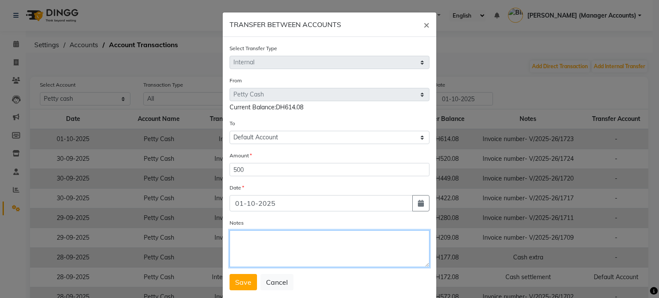
click at [280, 250] on textarea "Notes" at bounding box center [329, 248] width 200 height 37
type textarea "Cash Settlement"
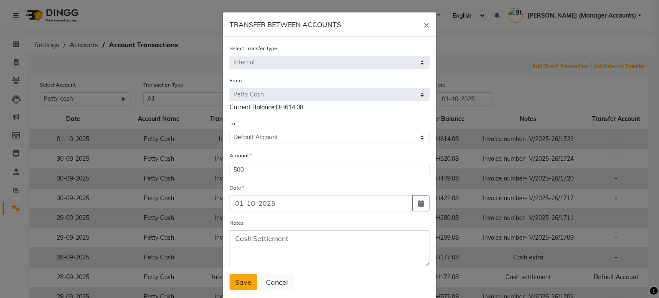
click at [245, 286] on span "Save" at bounding box center [243, 282] width 16 height 9
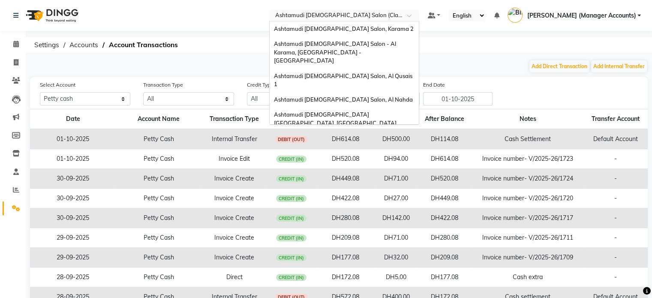
click at [343, 13] on input "text" at bounding box center [336, 16] width 124 height 9
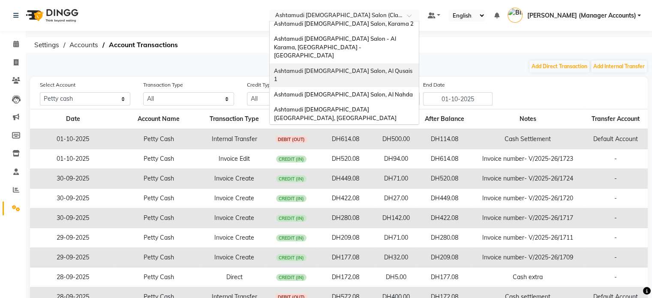
click at [385, 67] on span "Ashtamudi [DEMOGRAPHIC_DATA] Salon, Al Qusais 1" at bounding box center [344, 74] width 140 height 15
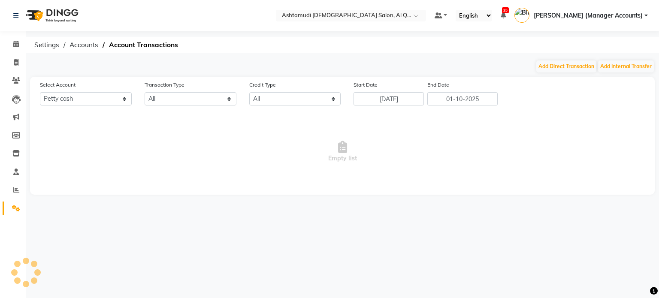
select select "5905"
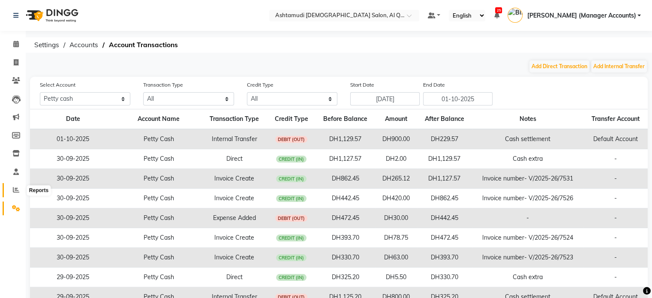
click at [20, 191] on span at bounding box center [16, 190] width 15 height 10
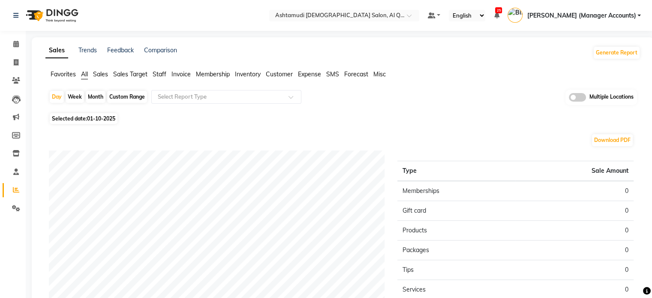
click at [97, 75] on span "Sales" at bounding box center [100, 74] width 15 height 8
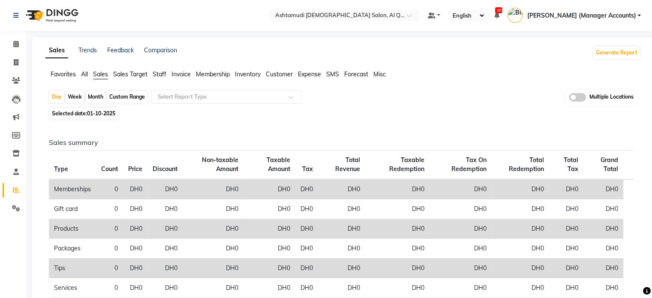
click at [89, 117] on span "01-10-2025" at bounding box center [101, 113] width 28 height 6
select select "10"
select select "2025"
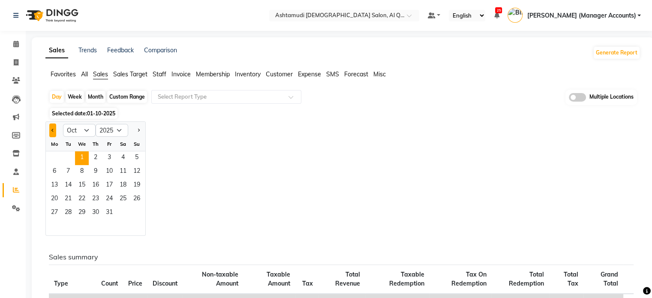
click at [54, 130] on button "Previous month" at bounding box center [52, 130] width 7 height 14
select select "9"
click at [71, 213] on span "30" at bounding box center [68, 213] width 14 height 14
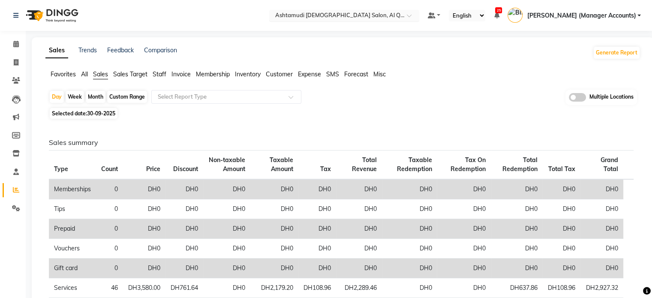
click at [398, 16] on input "text" at bounding box center [336, 16] width 124 height 9
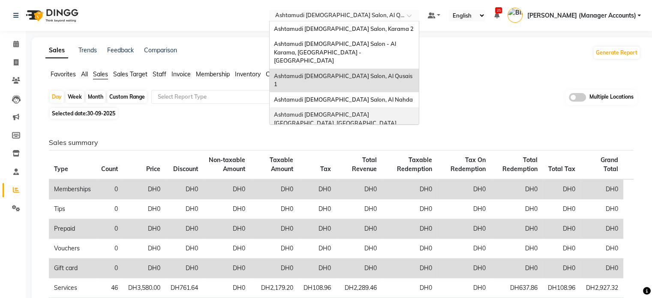
click at [397, 111] on span "Ashtamudi Ladies Salon Sahara Center, Dubai" at bounding box center [335, 118] width 123 height 15
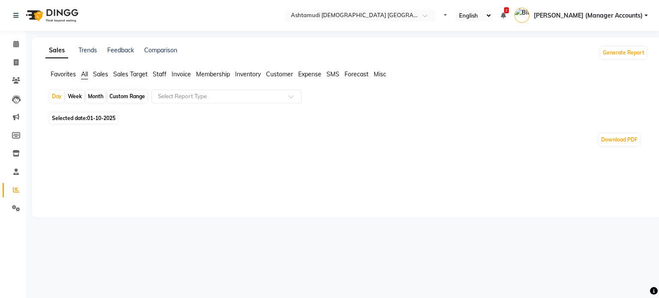
select select "en"
click at [94, 74] on span "Sales" at bounding box center [100, 74] width 15 height 8
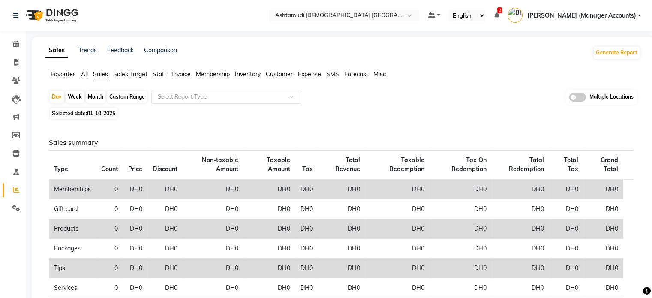
click at [77, 115] on span "Selected date: [DATE]" at bounding box center [84, 113] width 68 height 11
select select "10"
select select "2025"
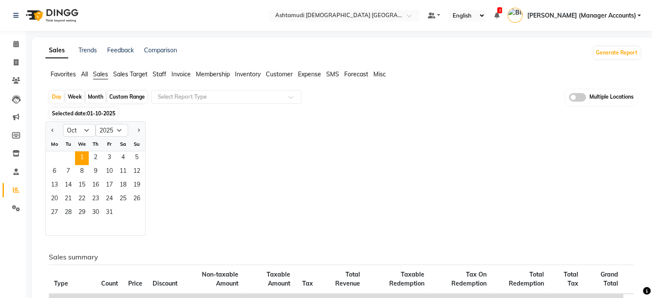
click at [47, 127] on div at bounding box center [54, 130] width 17 height 14
click at [50, 129] on button "Previous month" at bounding box center [52, 130] width 7 height 14
select select "9"
click at [57, 159] on span "1" at bounding box center [55, 158] width 14 height 14
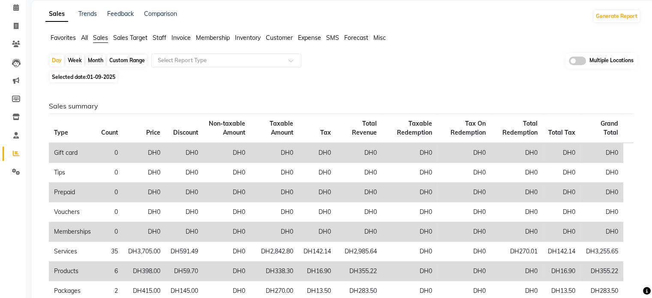
scroll to position [6, 0]
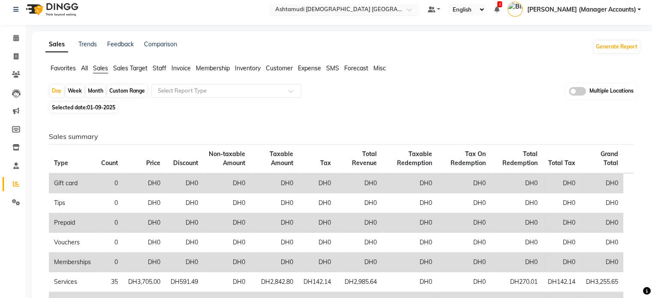
click at [313, 12] on input "text" at bounding box center [336, 10] width 124 height 9
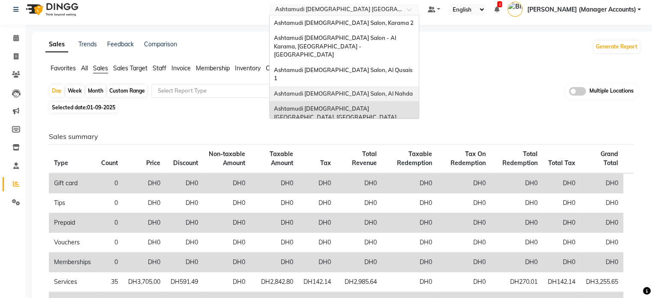
click at [391, 90] on span "Ashtamudi [DEMOGRAPHIC_DATA] Salon, Al Nahda" at bounding box center [343, 93] width 139 height 7
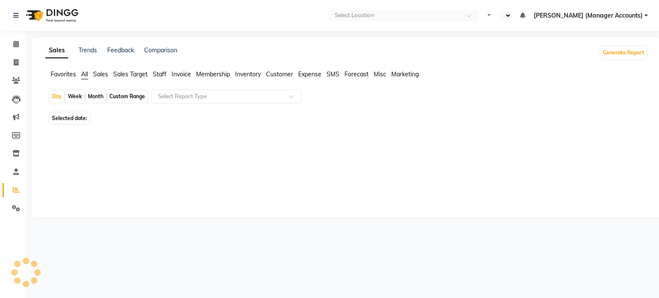
select select "en"
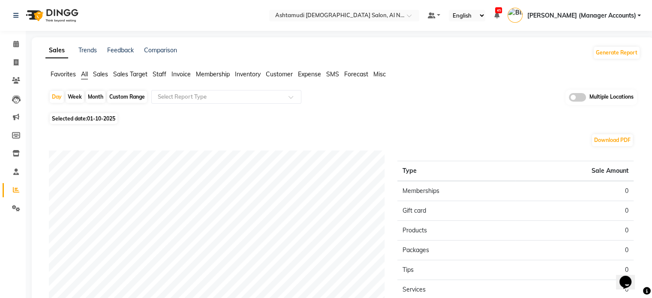
click at [98, 77] on span "Sales" at bounding box center [100, 74] width 15 height 8
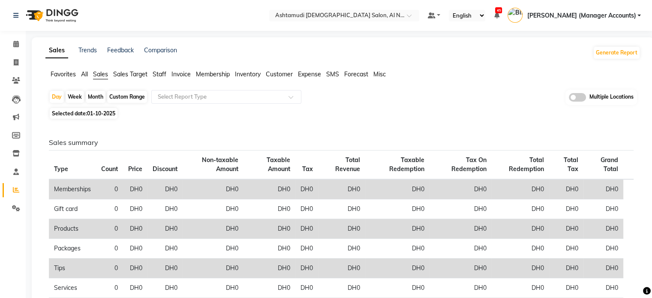
click at [70, 116] on span "Selected date: [DATE]" at bounding box center [84, 113] width 68 height 11
select select "10"
select select "2025"
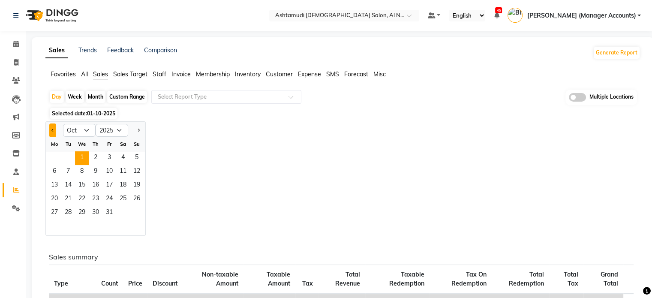
click at [50, 132] on button "Previous month" at bounding box center [52, 130] width 7 height 14
select select "9"
click at [57, 155] on span "1" at bounding box center [55, 158] width 14 height 14
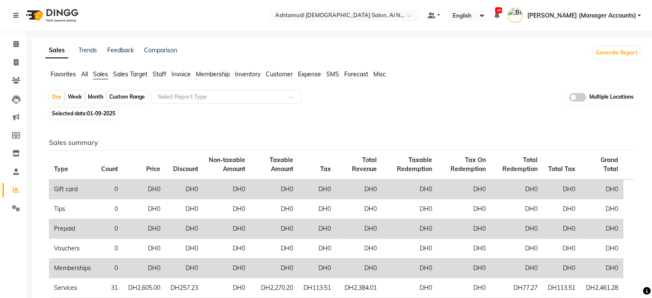
click at [85, 114] on span "Selected date: [DATE]" at bounding box center [84, 113] width 68 height 11
select select "9"
select select "2025"
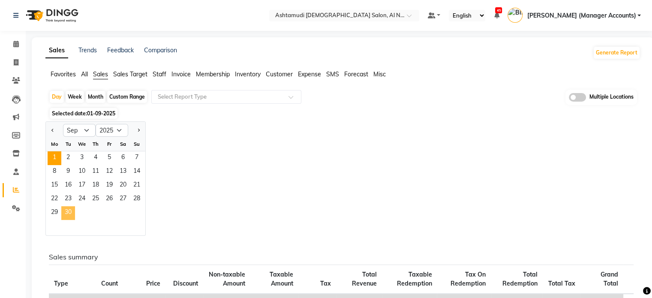
click at [61, 211] on span "30" at bounding box center [68, 213] width 14 height 14
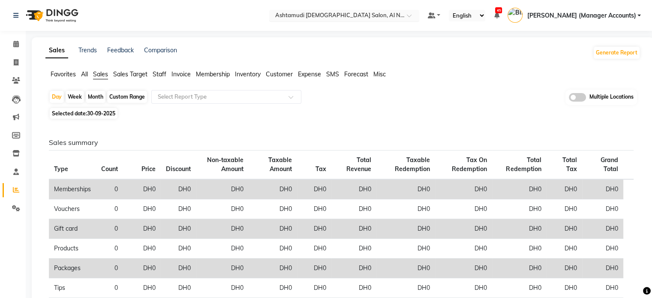
click at [392, 16] on input "text" at bounding box center [336, 16] width 124 height 9
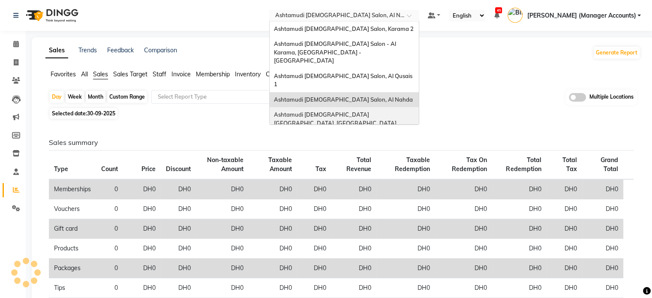
click at [391, 111] on span "Ashtamudi [DEMOGRAPHIC_DATA] [GEOGRAPHIC_DATA], [GEOGRAPHIC_DATA]" at bounding box center [335, 118] width 123 height 15
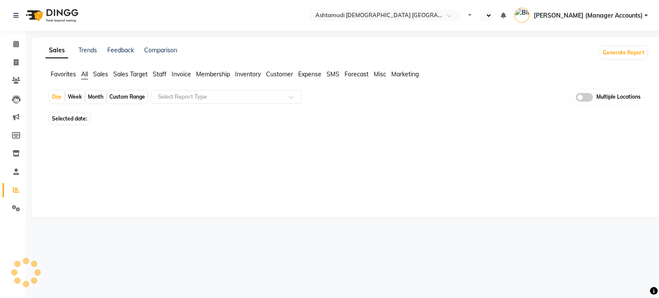
select select "en"
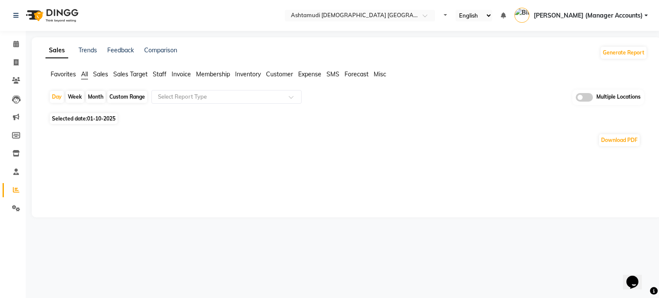
click at [94, 72] on span "Sales" at bounding box center [100, 74] width 15 height 8
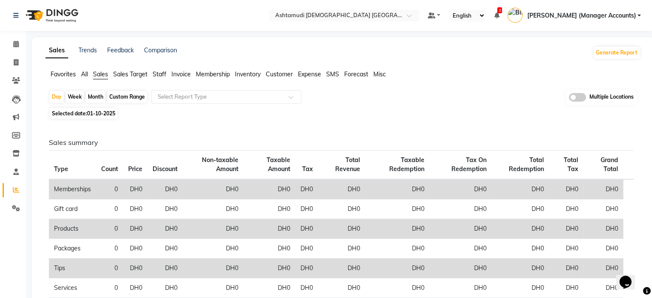
click at [105, 111] on span "01-10-2025" at bounding box center [101, 113] width 28 height 6
select select "10"
select select "2025"
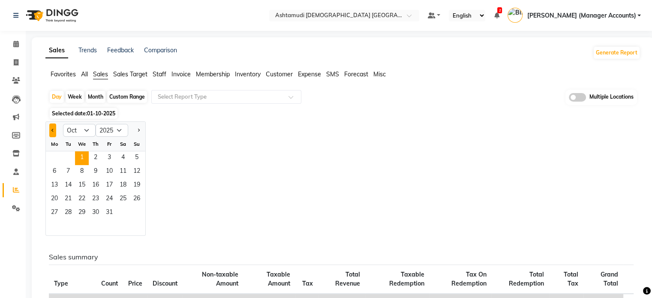
click at [54, 128] on button "Previous month" at bounding box center [52, 130] width 7 height 14
select select "9"
click at [72, 213] on span "30" at bounding box center [68, 213] width 14 height 14
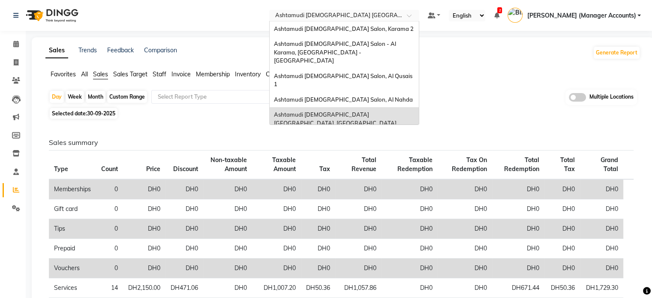
click at [337, 18] on input "text" at bounding box center [336, 16] width 124 height 9
click at [365, 72] on span "Ashtamudi [DEMOGRAPHIC_DATA] Salon, Al Qusais 1" at bounding box center [344, 79] width 140 height 15
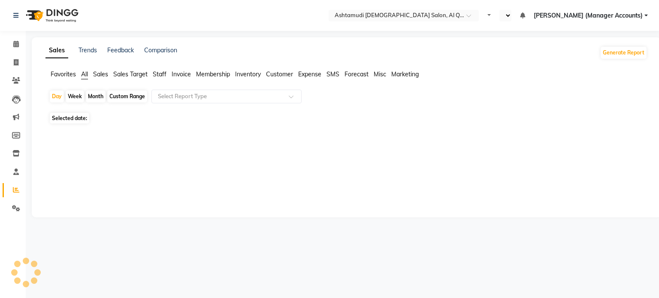
select select "en"
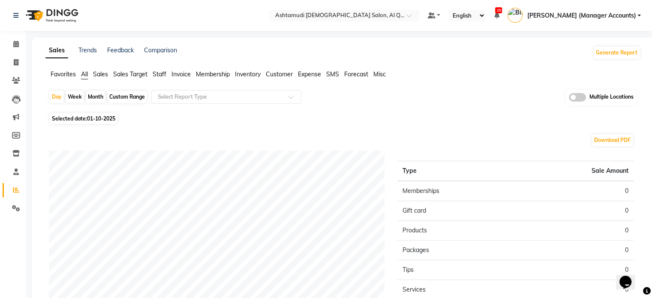
click at [93, 78] on span "Sales" at bounding box center [100, 74] width 15 height 8
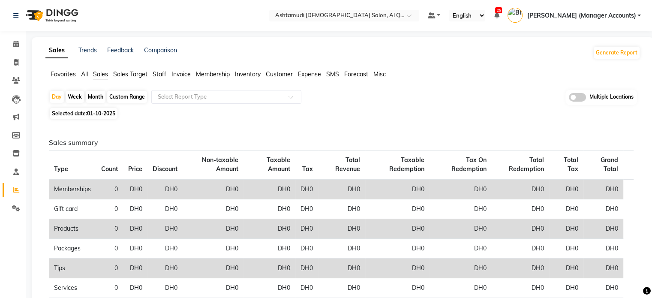
click at [84, 112] on span "Selected date: 01-10-2025" at bounding box center [84, 113] width 68 height 11
select select "10"
select select "2025"
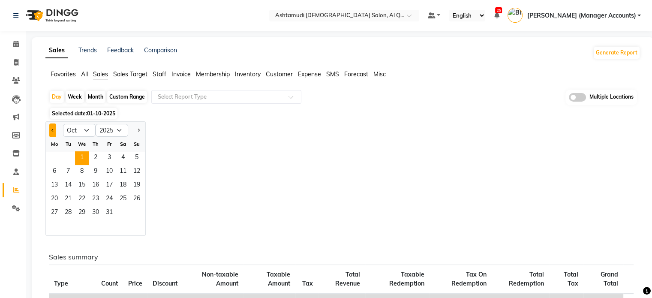
click at [50, 131] on button "Previous month" at bounding box center [52, 130] width 7 height 14
select select "9"
click at [63, 212] on span "30" at bounding box center [68, 213] width 14 height 14
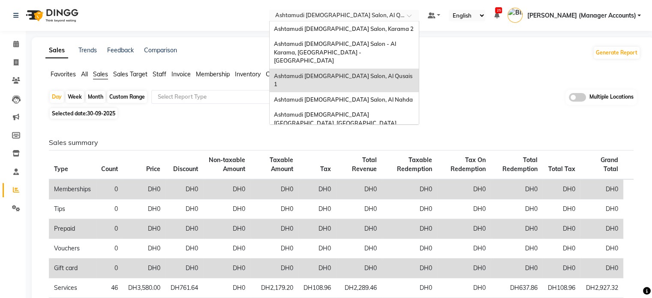
click at [380, 11] on div "× Ashtamudi Ladies Salon, Al Qusais 1" at bounding box center [339, 15] width 129 height 9
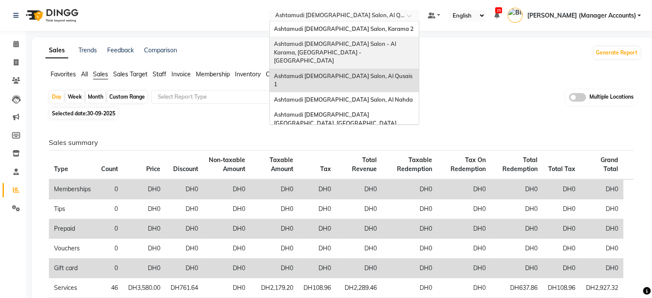
click at [389, 47] on span "Ashtamudi [DEMOGRAPHIC_DATA] Salon - Al Karama, [GEOGRAPHIC_DATA] -[GEOGRAPHIC_…" at bounding box center [335, 52] width 123 height 24
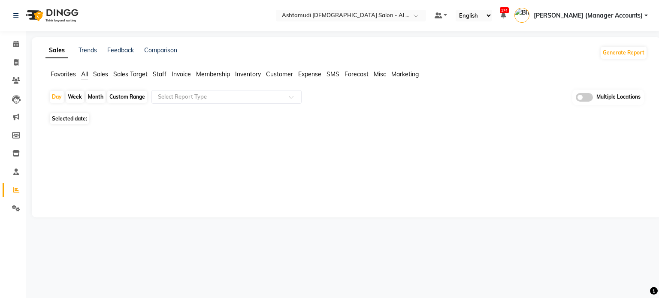
select select "en"
click at [101, 75] on span "Sales" at bounding box center [100, 74] width 15 height 8
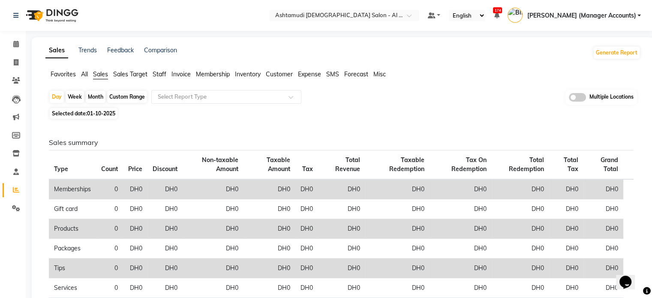
click at [94, 117] on span "Selected date: 01-10-2025" at bounding box center [84, 113] width 68 height 11
select select "10"
select select "2025"
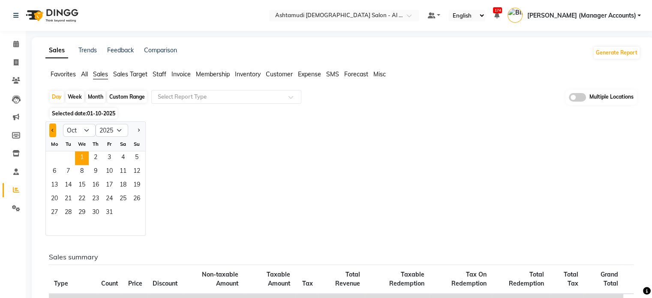
click at [51, 130] on button "Previous month" at bounding box center [52, 130] width 7 height 14
select select "9"
click at [67, 211] on span "30" at bounding box center [68, 213] width 14 height 14
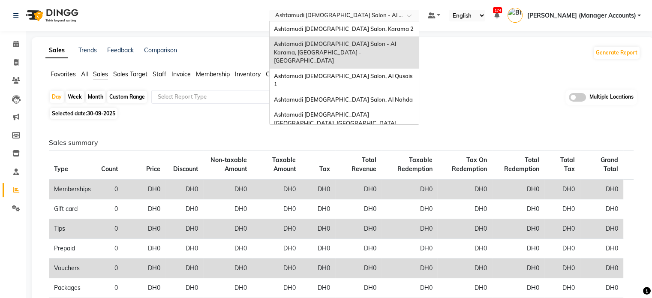
click at [398, 14] on input "text" at bounding box center [336, 16] width 124 height 9
click at [398, 15] on input "text" at bounding box center [336, 16] width 124 height 9
click at [386, 29] on span "Ashtamudi [DEMOGRAPHIC_DATA] Salon, Karama 2" at bounding box center [344, 28] width 140 height 7
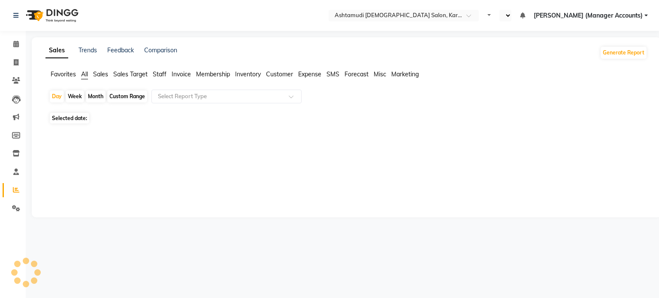
select select "en"
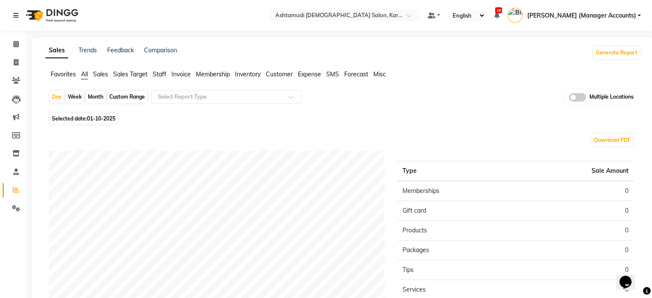
click at [102, 75] on span "Sales" at bounding box center [100, 74] width 15 height 8
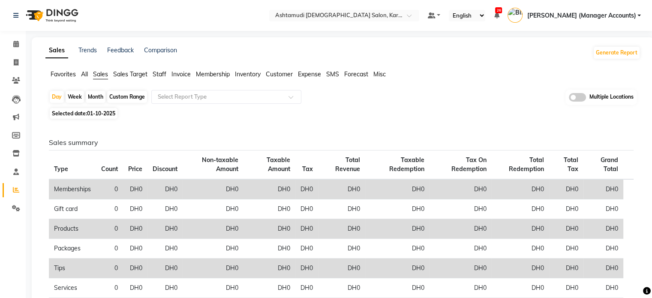
click at [98, 113] on span "01-10-2025" at bounding box center [101, 113] width 28 height 6
select select "10"
select select "2025"
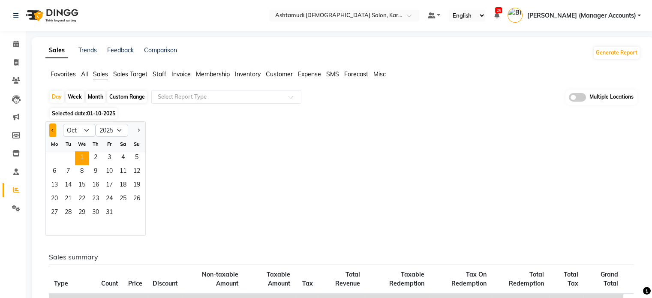
click at [51, 127] on button "Previous month" at bounding box center [52, 130] width 7 height 14
select select "9"
click at [68, 212] on span "30" at bounding box center [68, 213] width 14 height 14
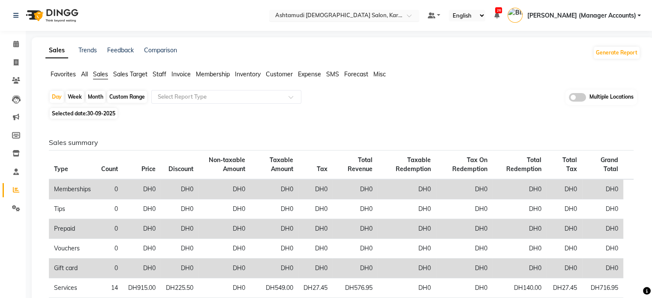
click at [354, 14] on input "text" at bounding box center [336, 16] width 124 height 9
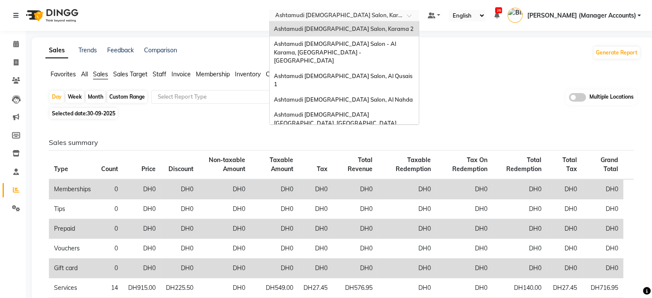
click at [376, 131] on div "Ashtamudi [DEMOGRAPHIC_DATA] Salon (Classic Touch ) – Al Warqa, Al Warqa" at bounding box center [344, 143] width 149 height 24
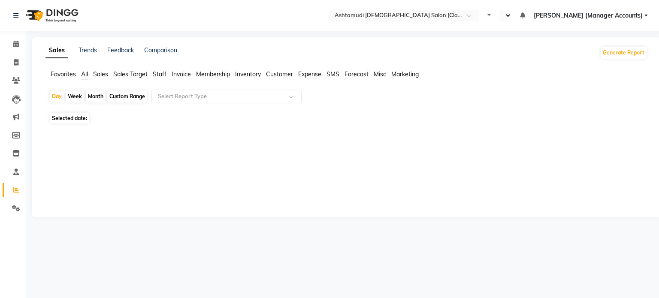
select select "en"
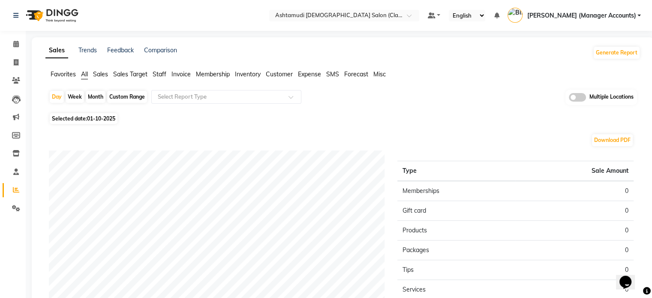
click at [84, 116] on span "Selected date: [DATE]" at bounding box center [84, 118] width 68 height 11
select select "10"
select select "2025"
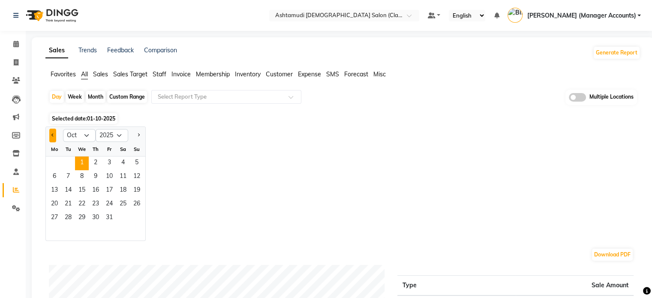
click at [55, 136] on button "Previous month" at bounding box center [52, 136] width 7 height 14
select select "9"
click at [73, 217] on span "30" at bounding box center [68, 218] width 14 height 14
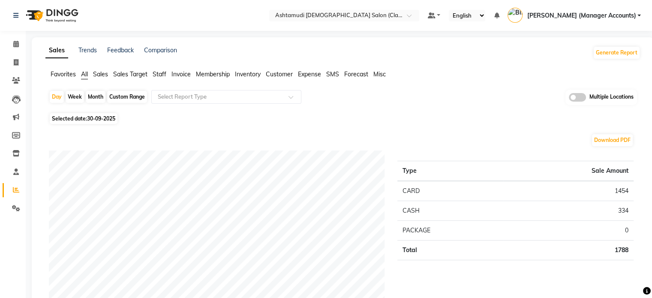
click at [106, 77] on span "Sales" at bounding box center [100, 74] width 15 height 8
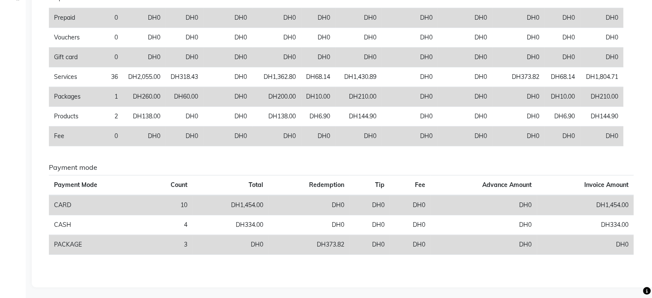
scroll to position [211, 0]
